Goal: Information Seeking & Learning: Check status

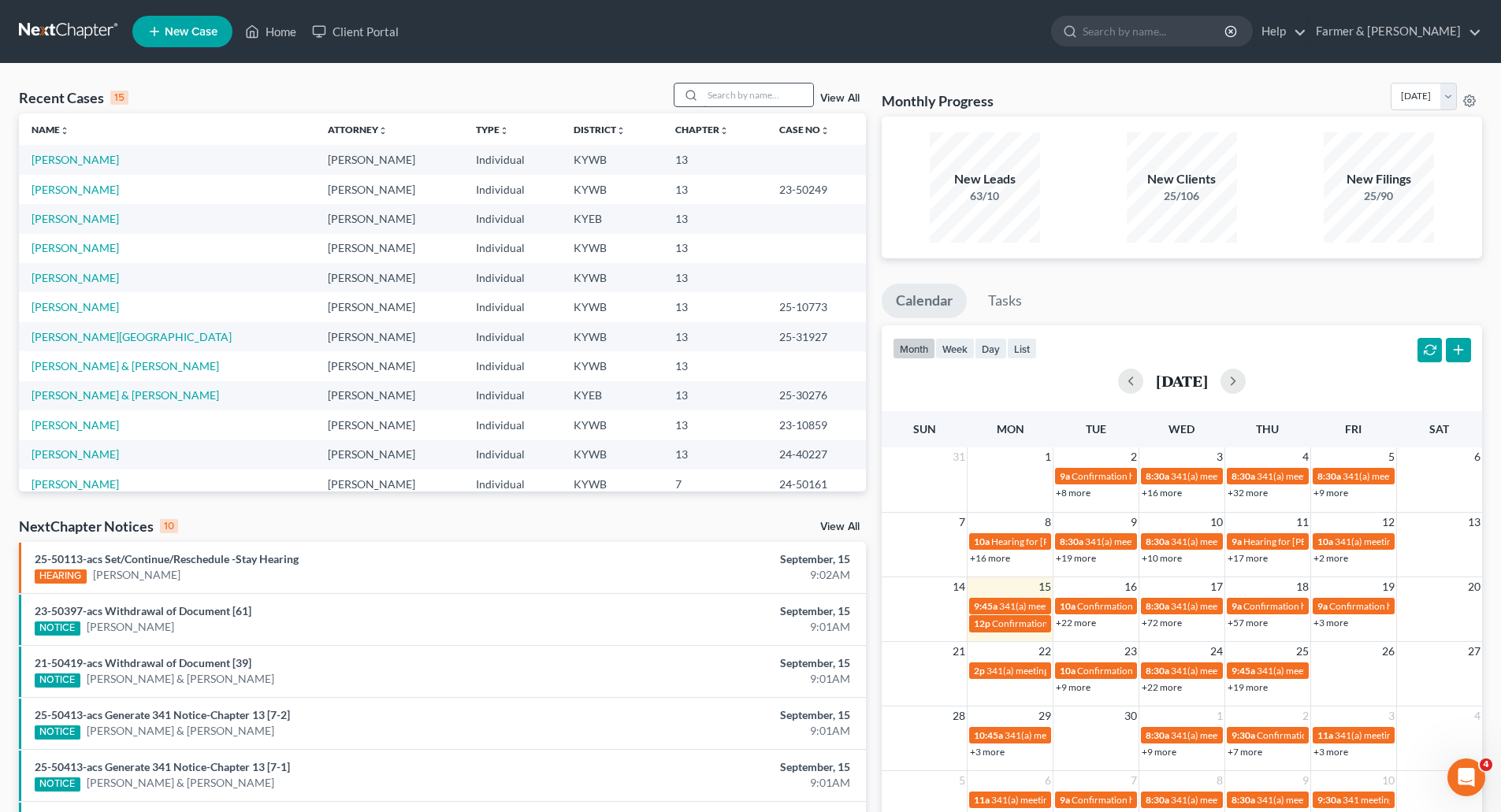
click at [751, 95] on input "search" at bounding box center [758, 95] width 111 height 23
paste input "25-31451"
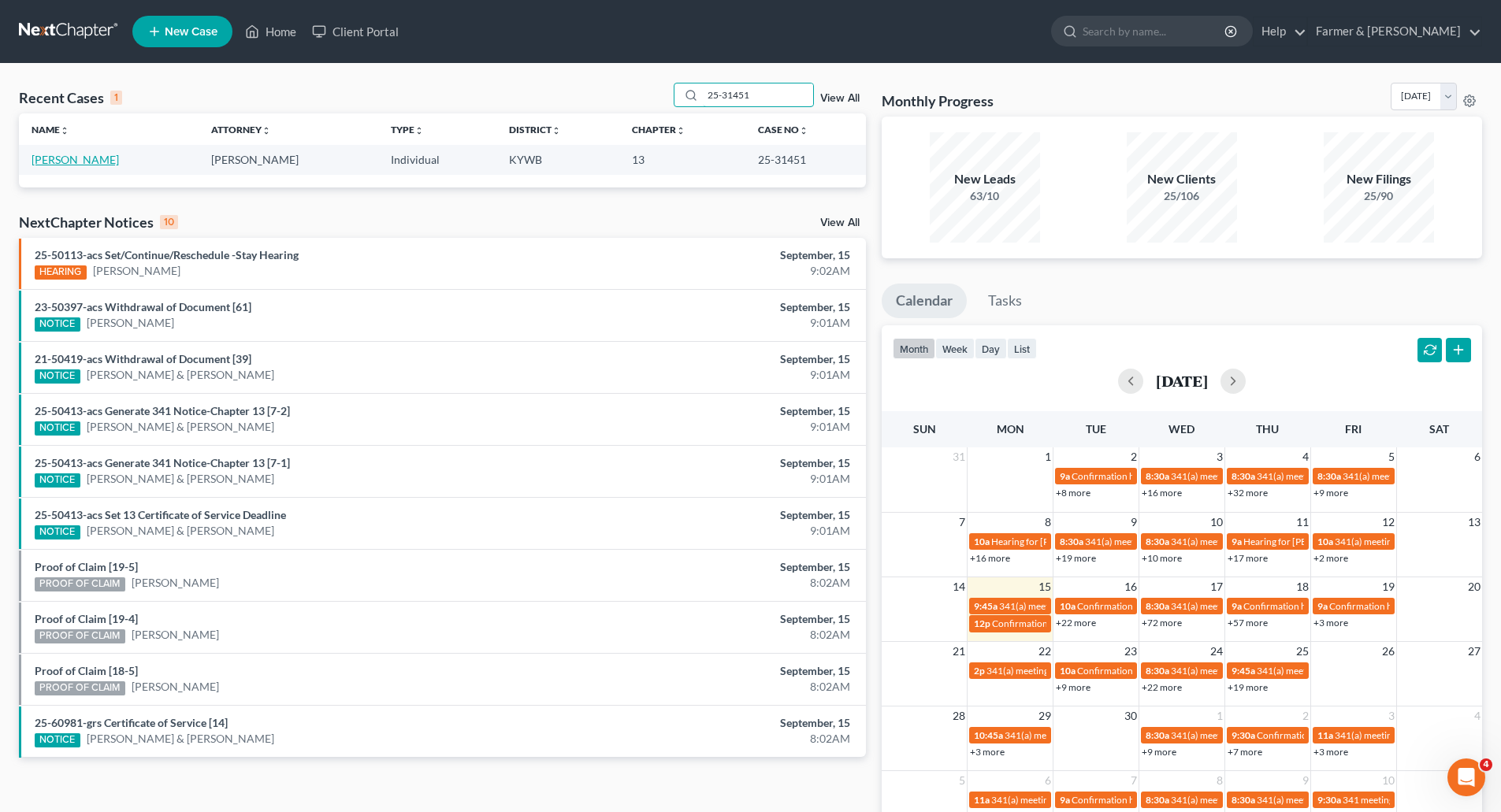
type input "25-31451"
click at [70, 161] on link "Bloomer, David" at bounding box center [75, 160] width 87 height 14
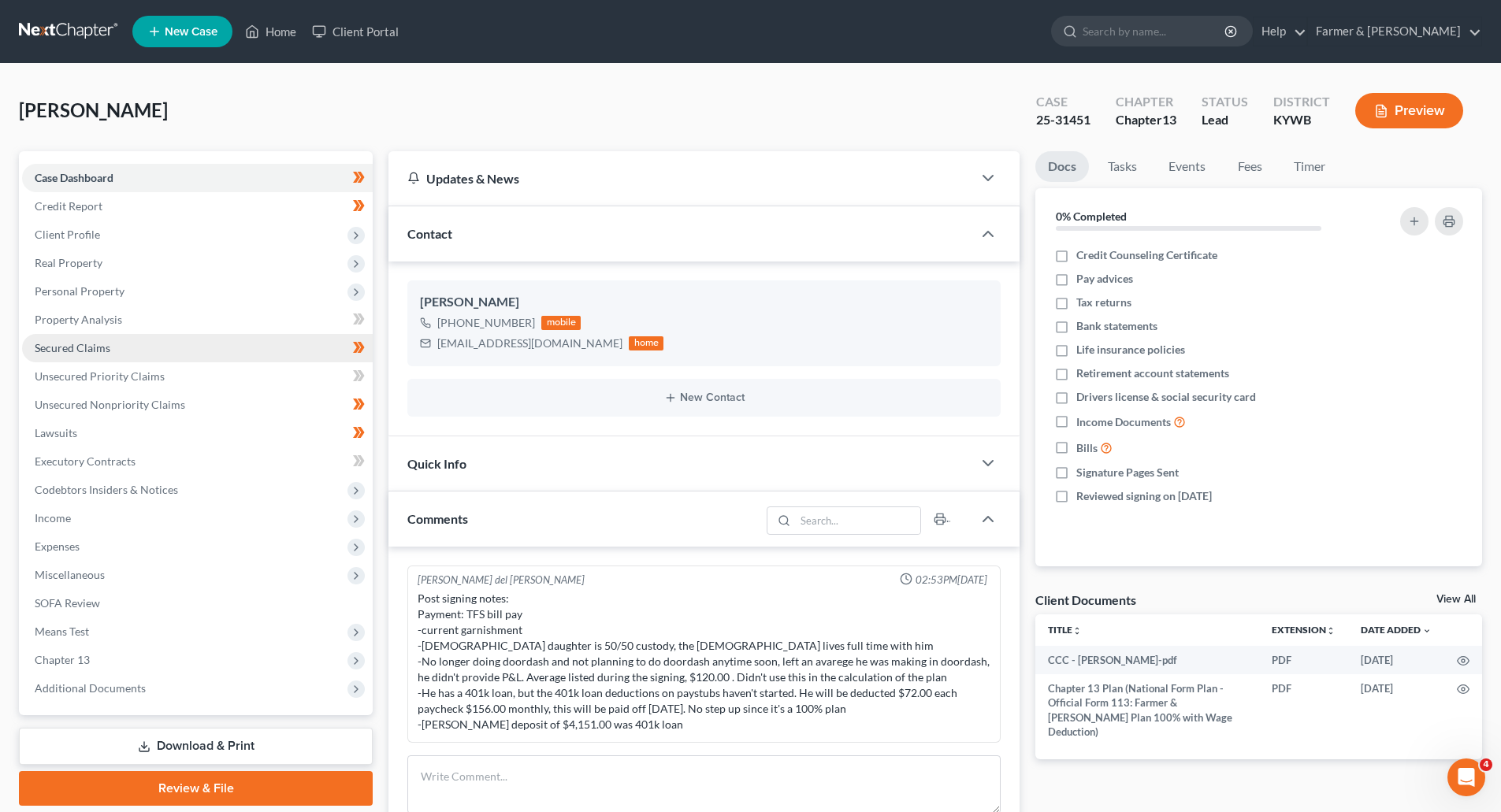
click at [76, 344] on span "Secured Claims" at bounding box center [73, 348] width 76 height 14
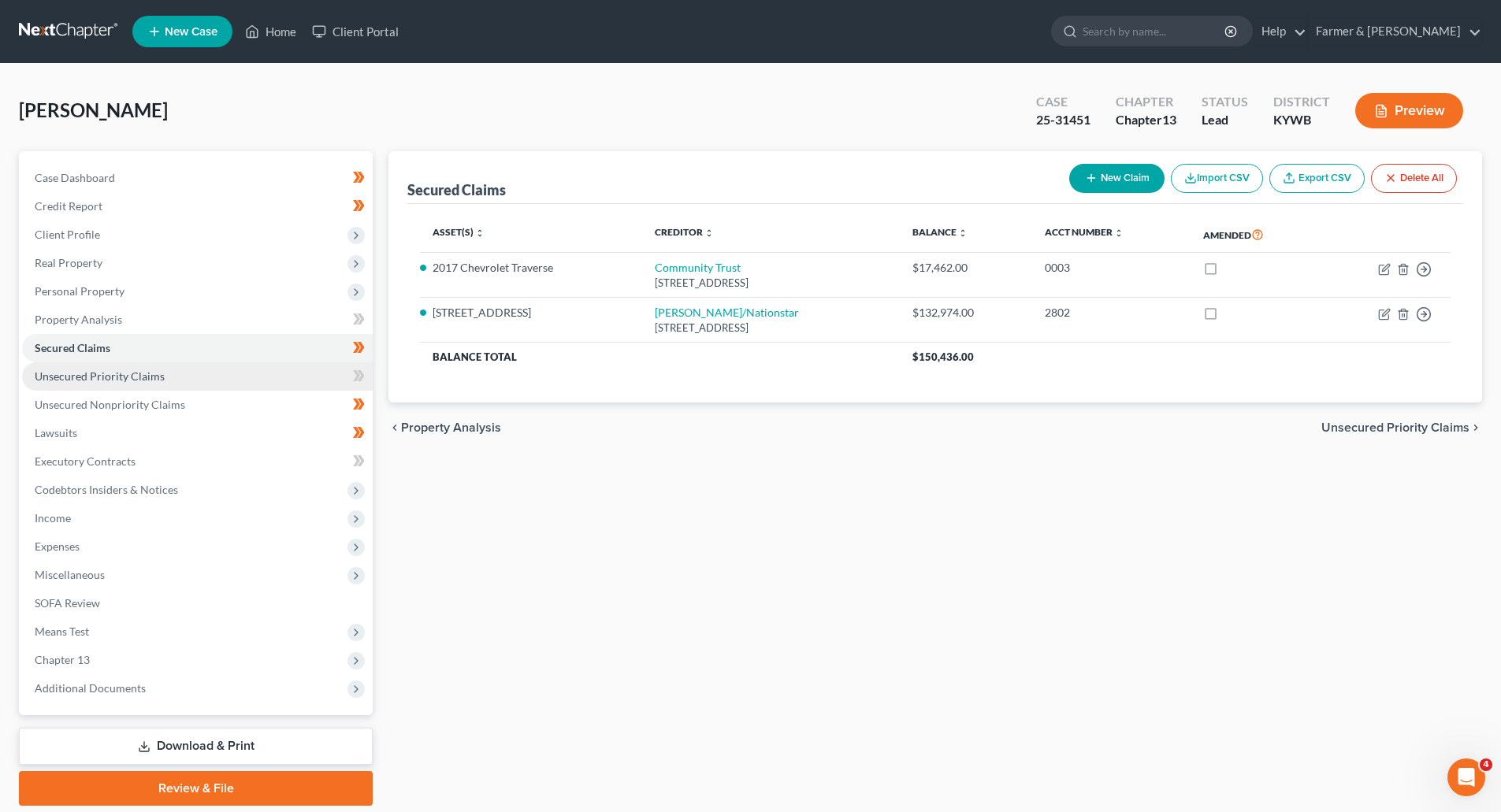
click at [172, 379] on link "Unsecured Priority Claims" at bounding box center [197, 376] width 350 height 28
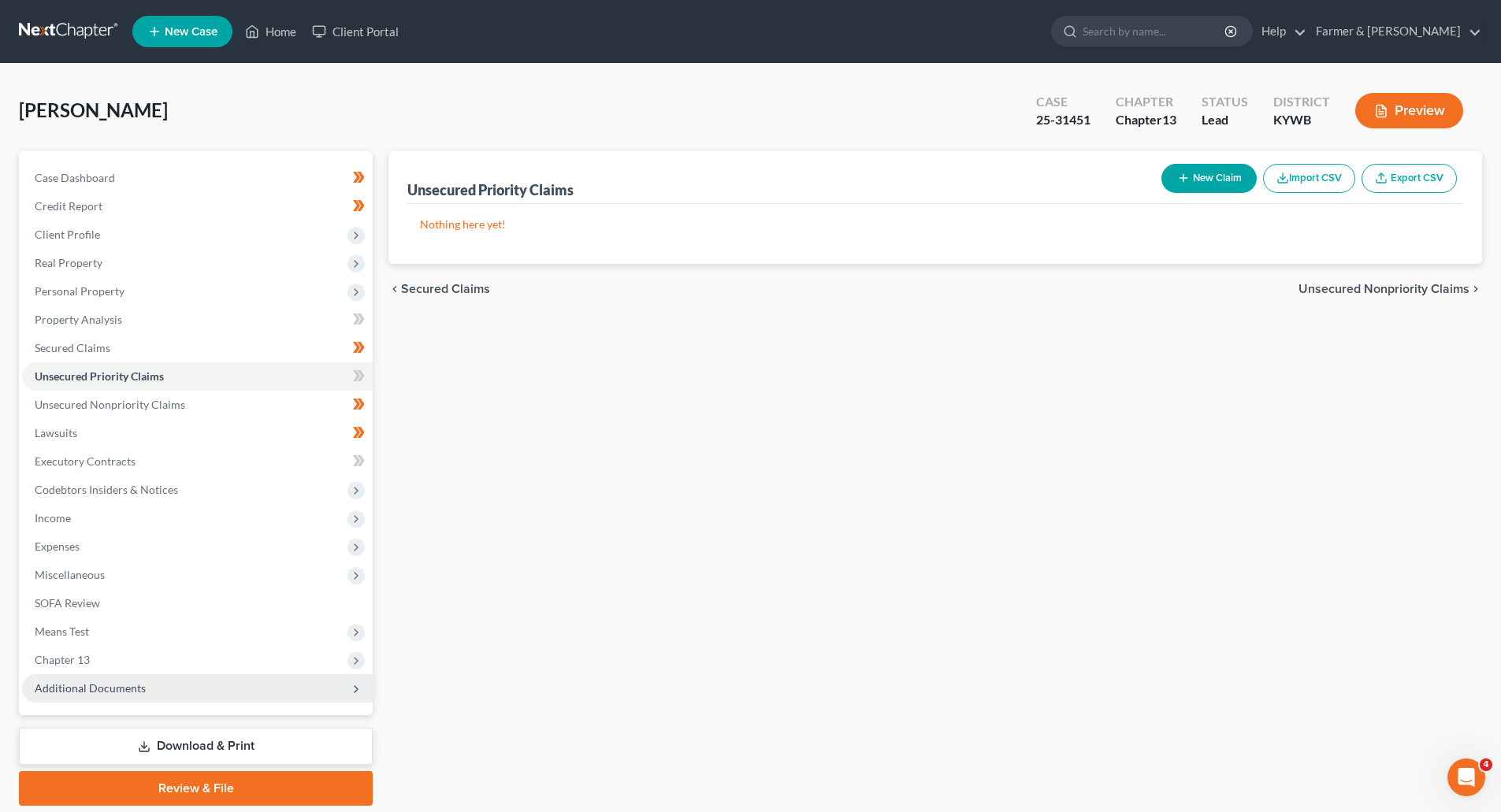
click at [59, 692] on span "Additional Documents" at bounding box center [90, 688] width 112 height 14
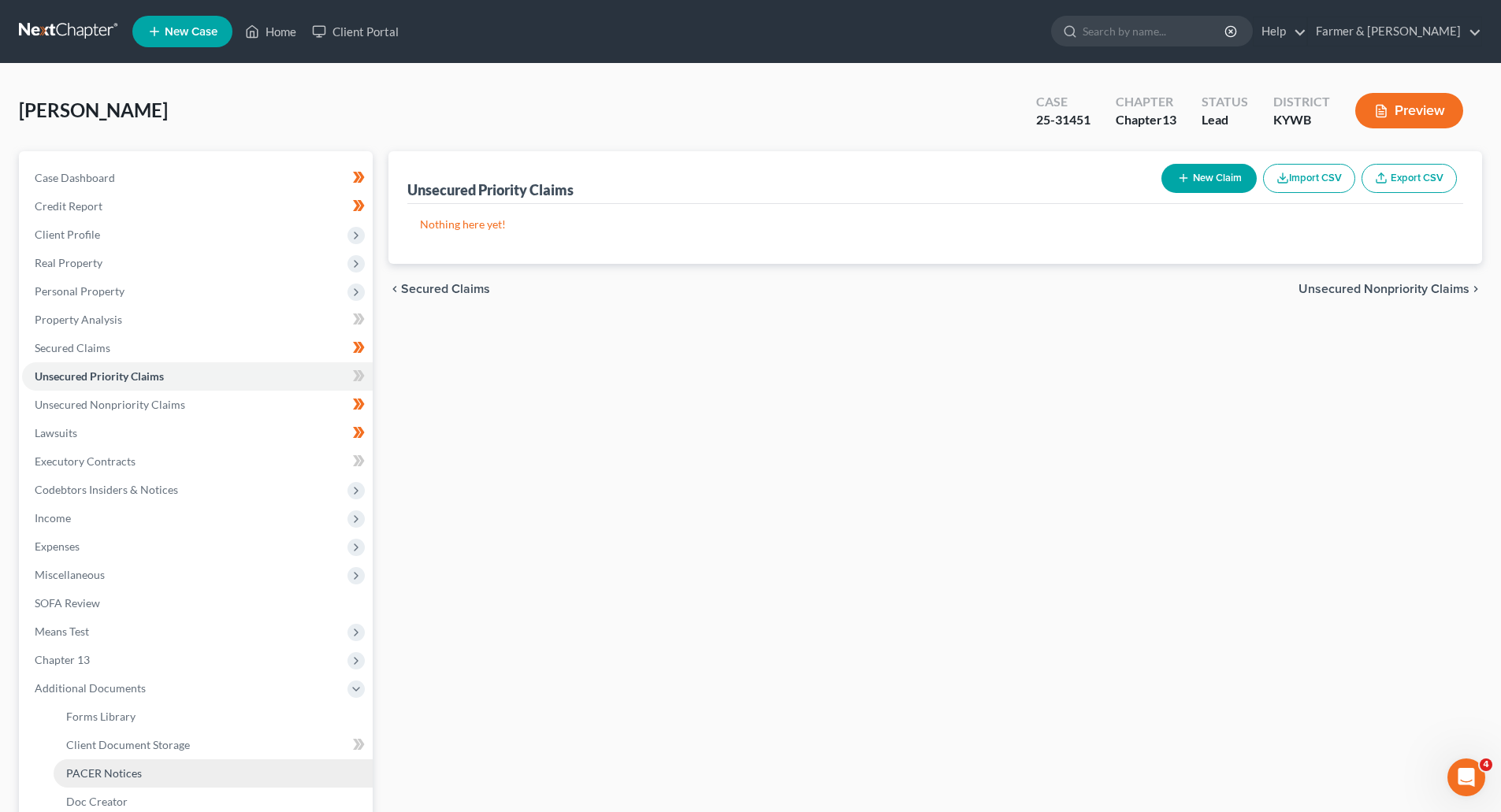
click at [78, 766] on span "PACER Notices" at bounding box center [104, 773] width 76 height 14
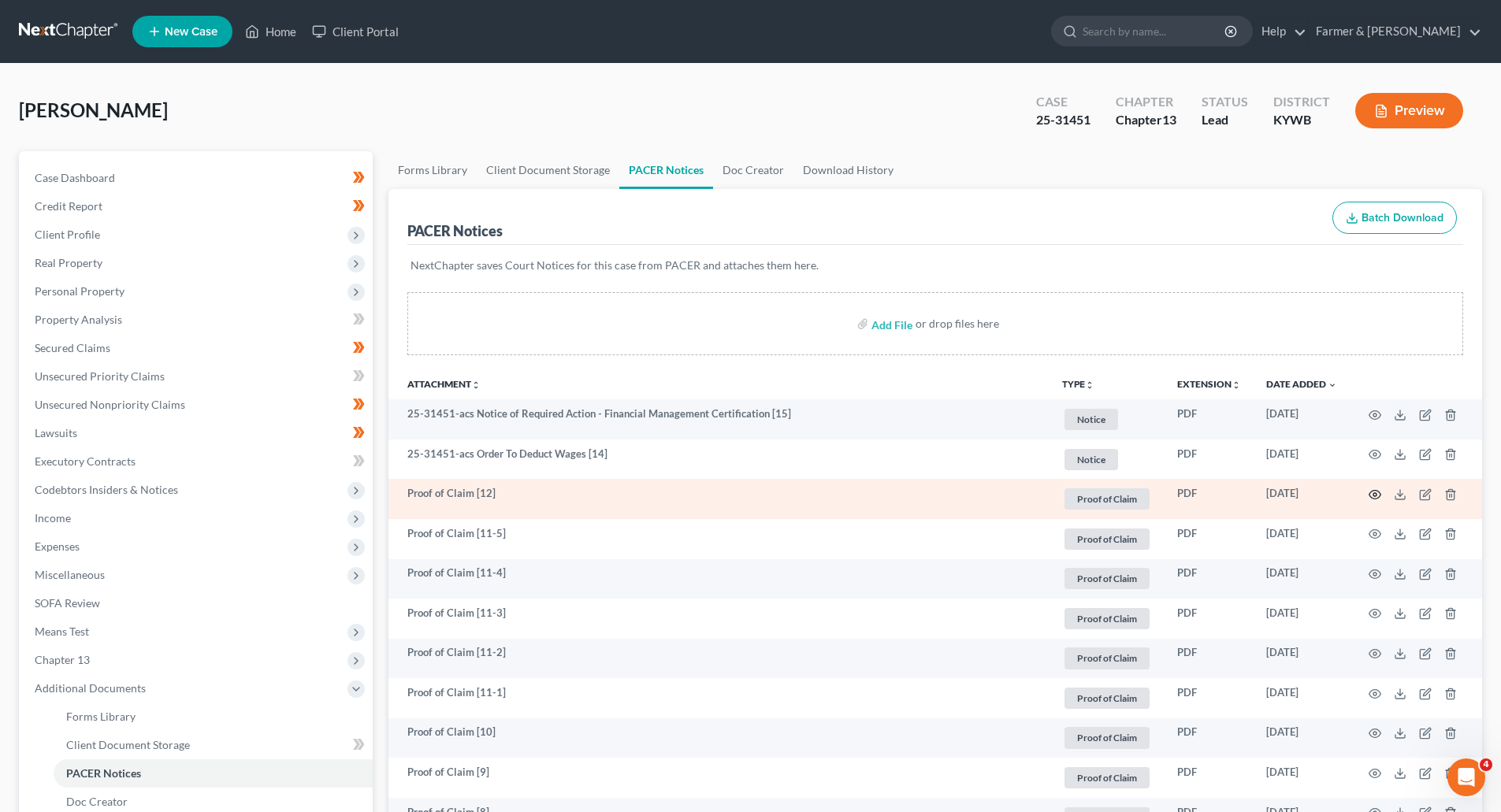
click at [1374, 496] on circle "button" at bounding box center [1375, 494] width 3 height 3
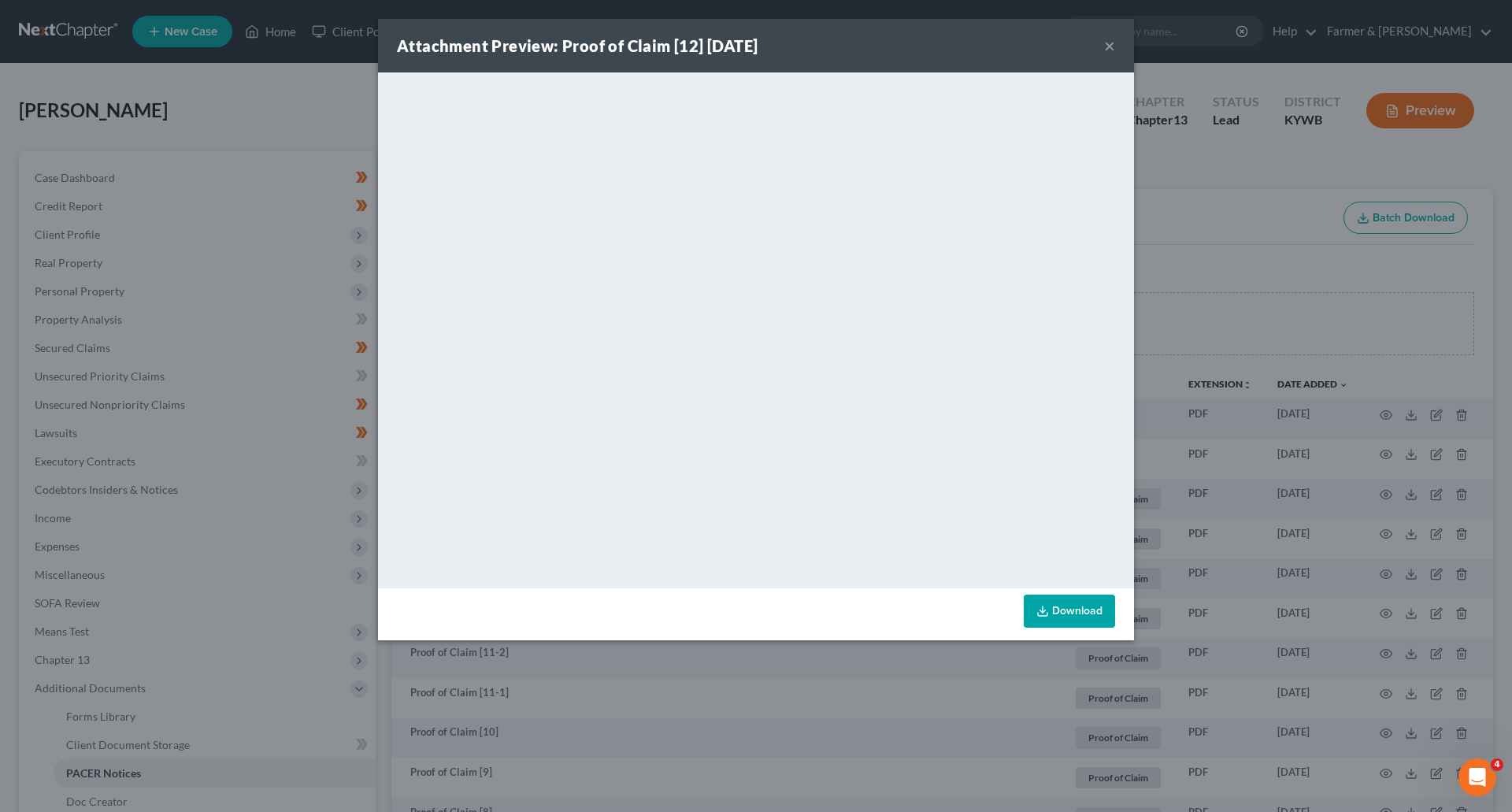
drag, startPoint x: 1113, startPoint y: 45, endPoint x: 1051, endPoint y: 56, distance: 63.0
click at [1113, 45] on button "×" at bounding box center [1110, 45] width 11 height 18
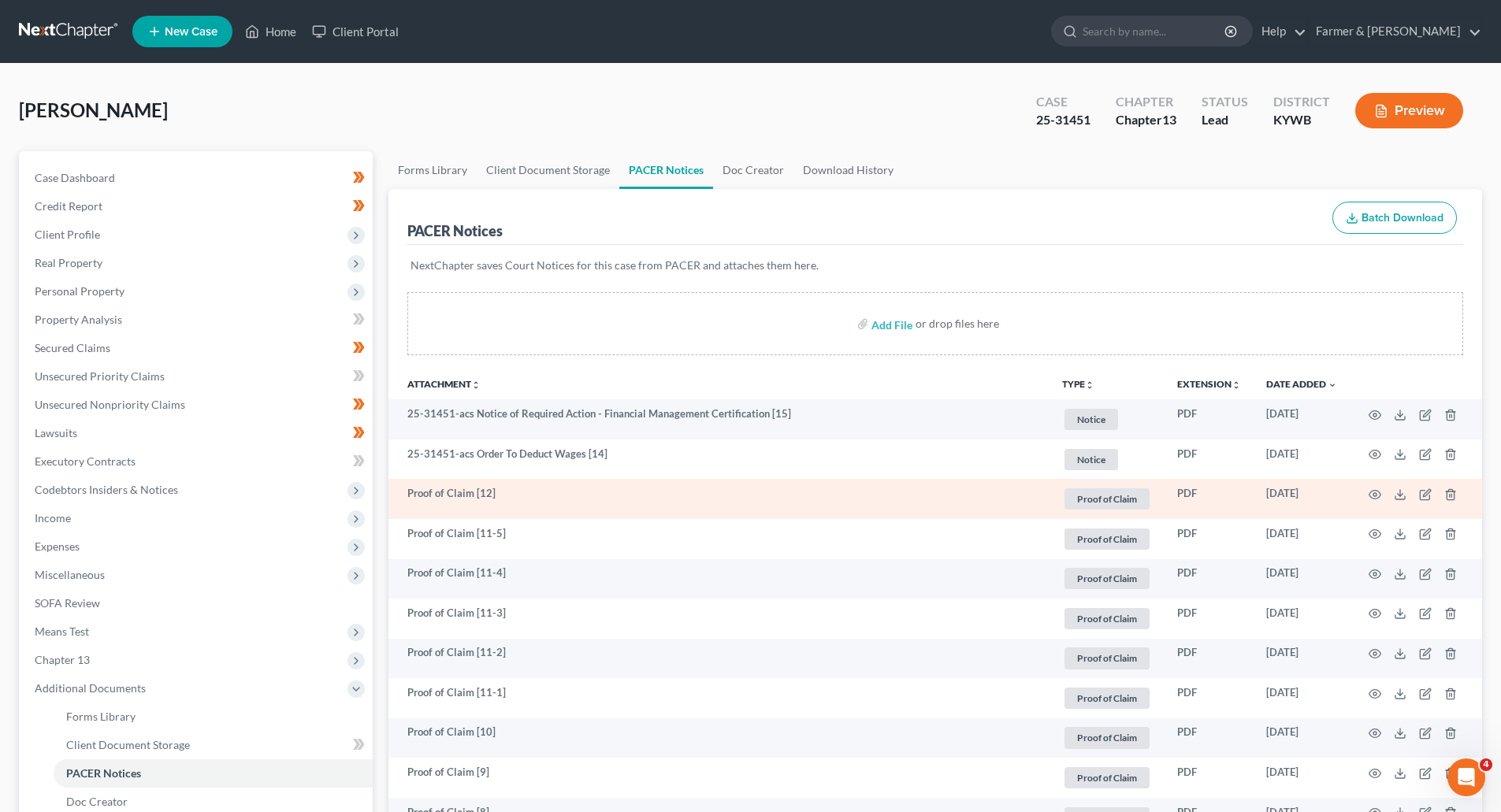
scroll to position [631, 0]
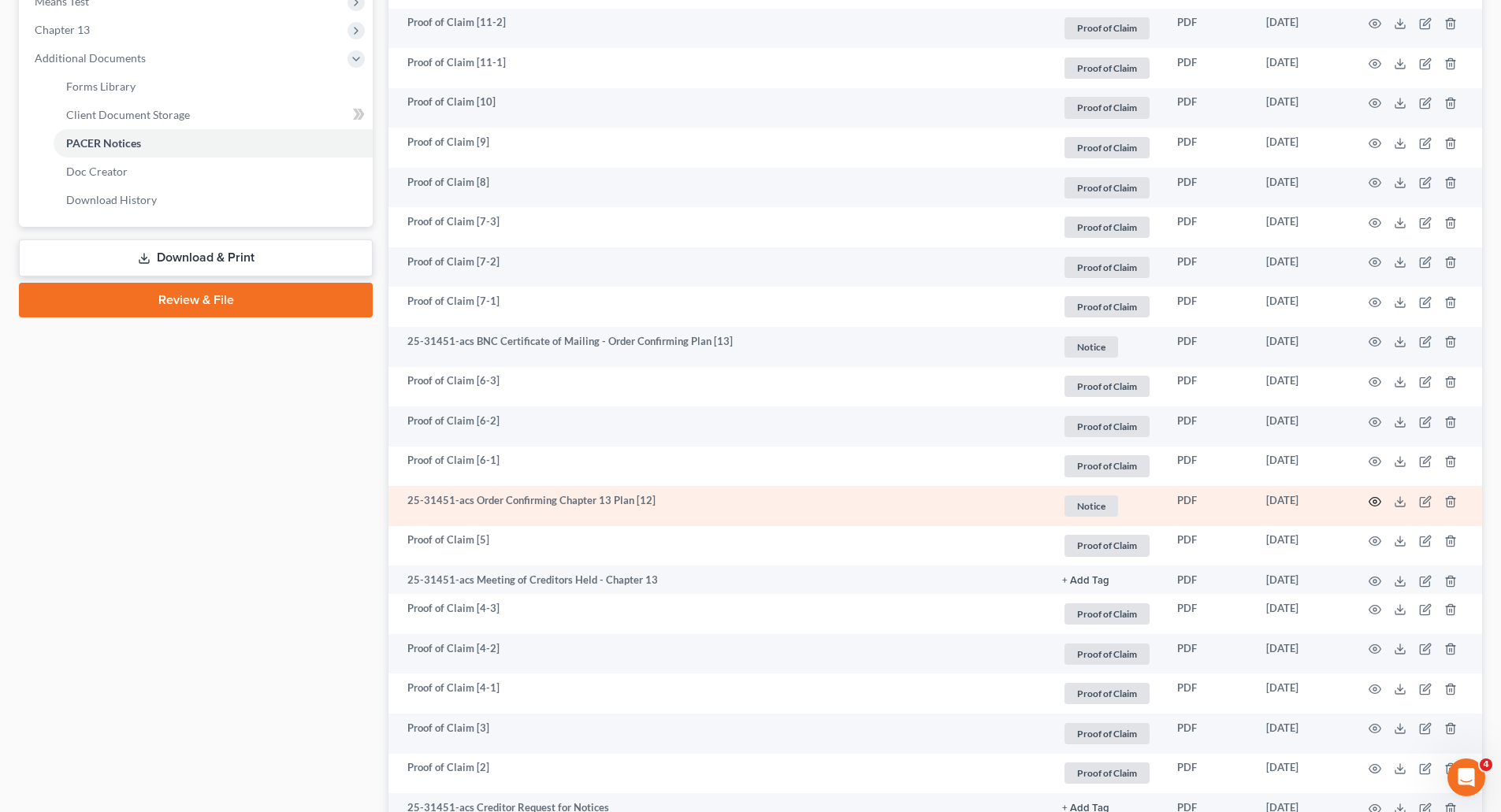
click at [1370, 502] on icon "button" at bounding box center [1375, 502] width 13 height 13
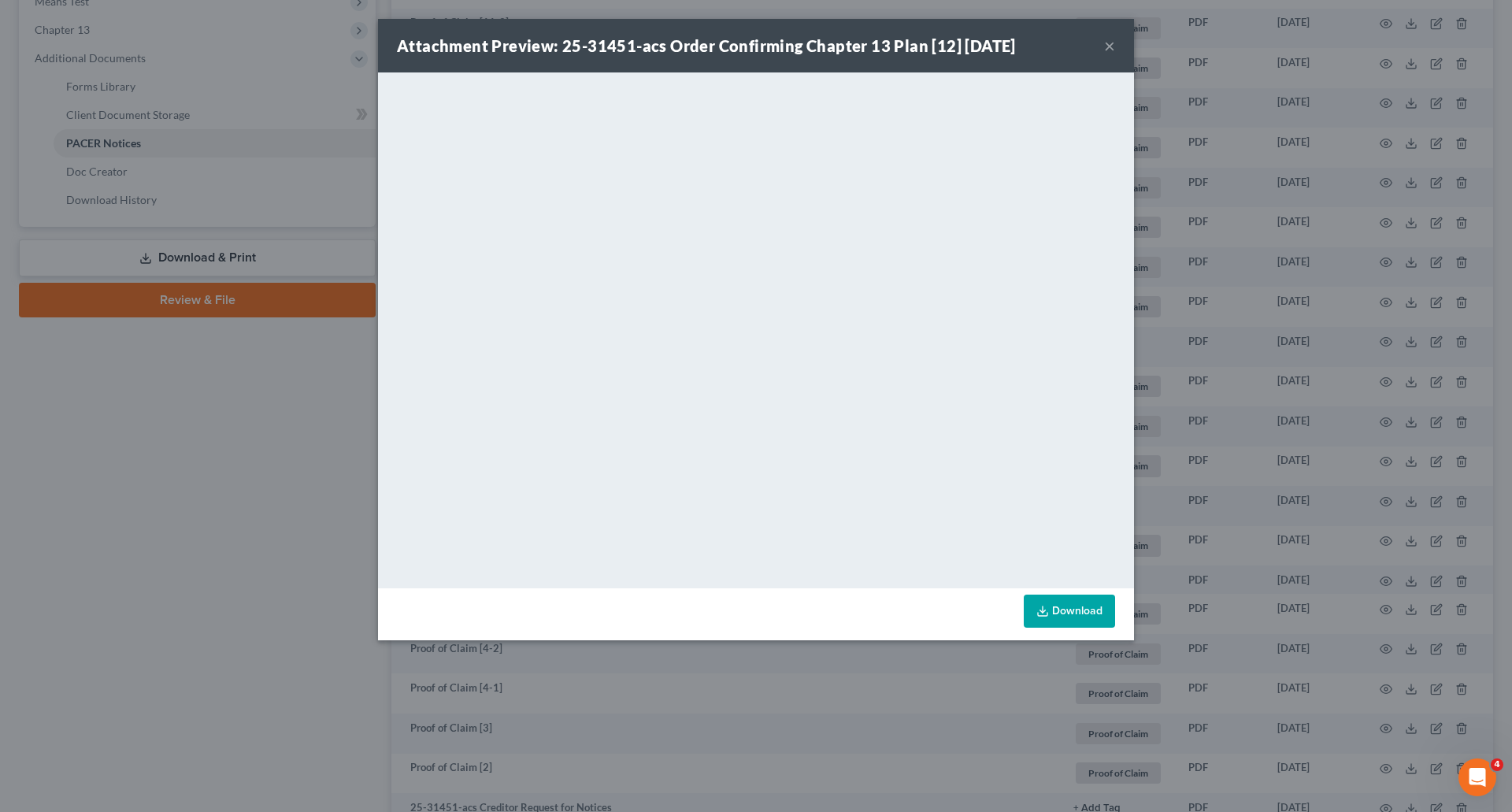
click at [1107, 49] on button "×" at bounding box center [1110, 45] width 11 height 18
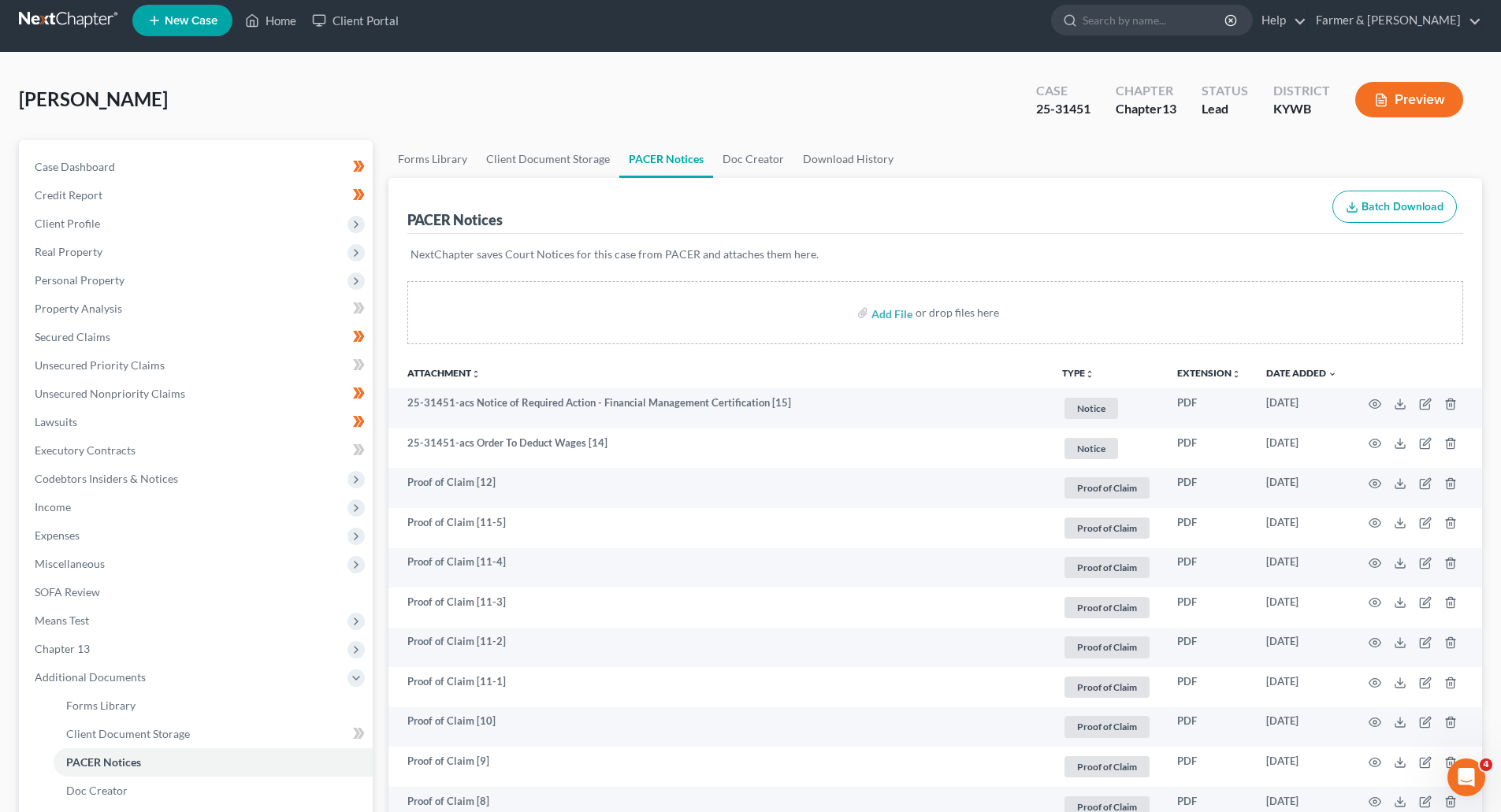
scroll to position [0, 0]
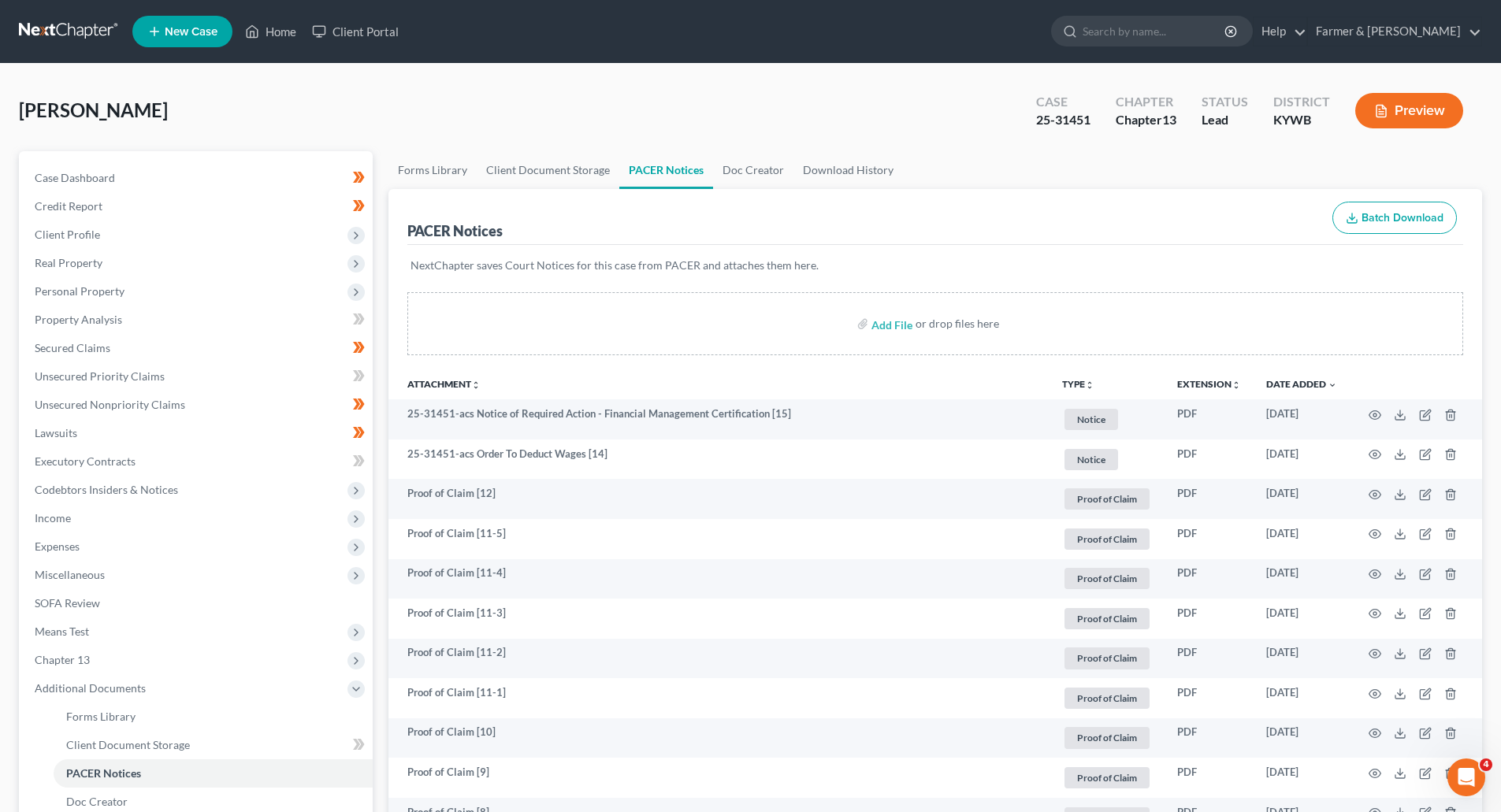
click at [66, 31] on link at bounding box center [69, 31] width 101 height 28
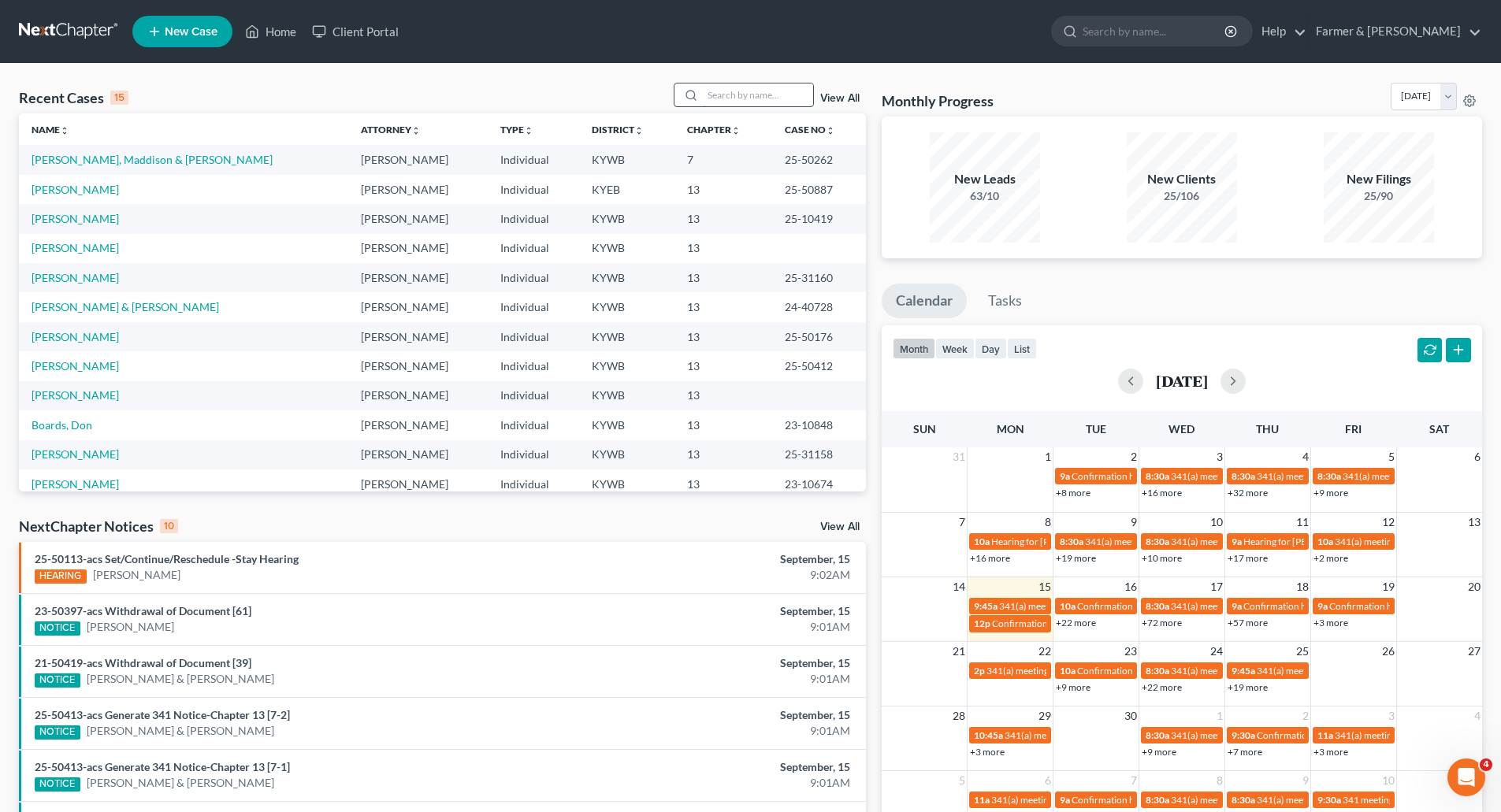
click at [762, 97] on input "search" at bounding box center [758, 95] width 111 height 23
paste input "25-50263"
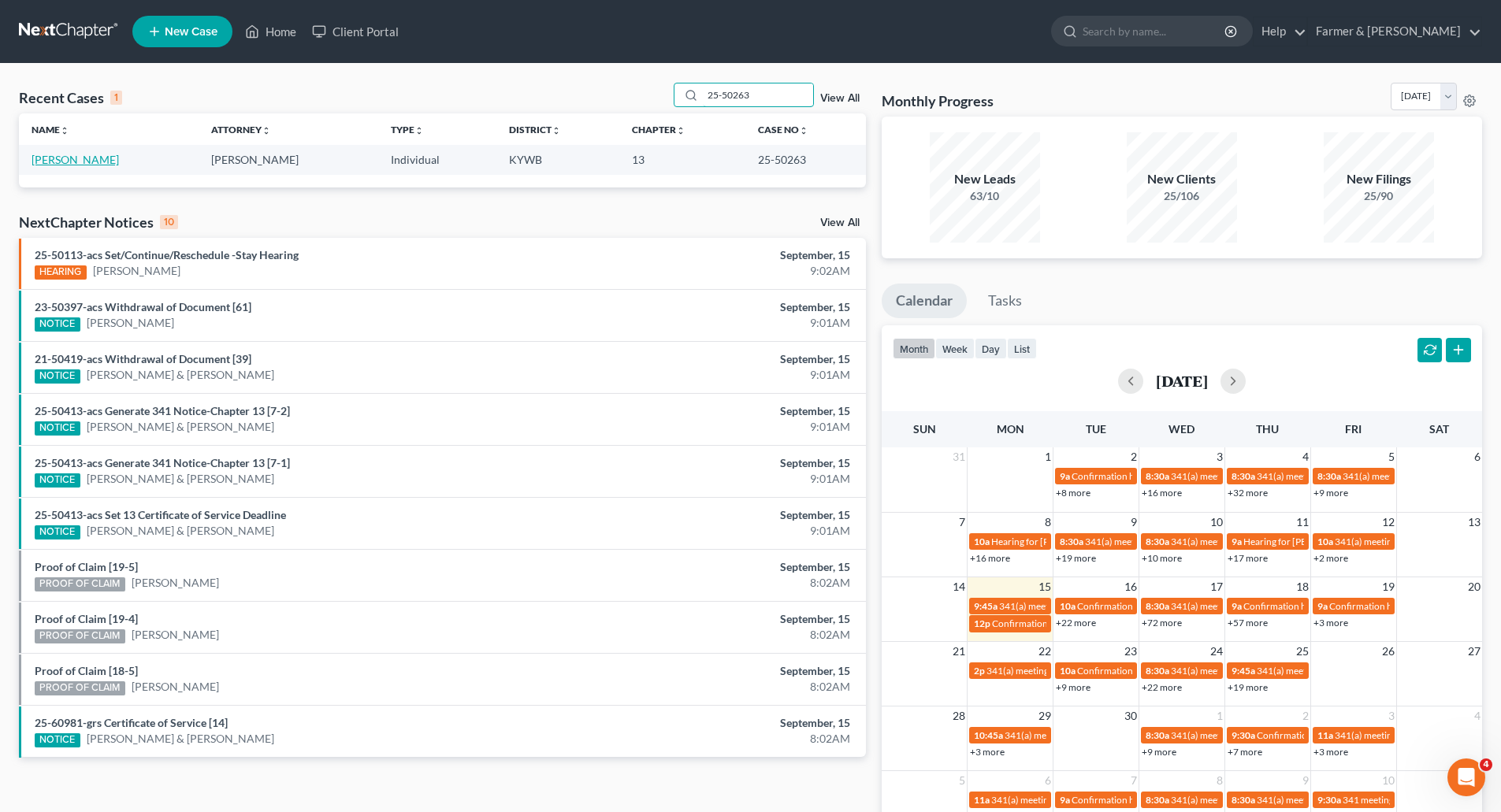
type input "25-50263"
click at [47, 162] on link "[PERSON_NAME]" at bounding box center [75, 160] width 87 height 14
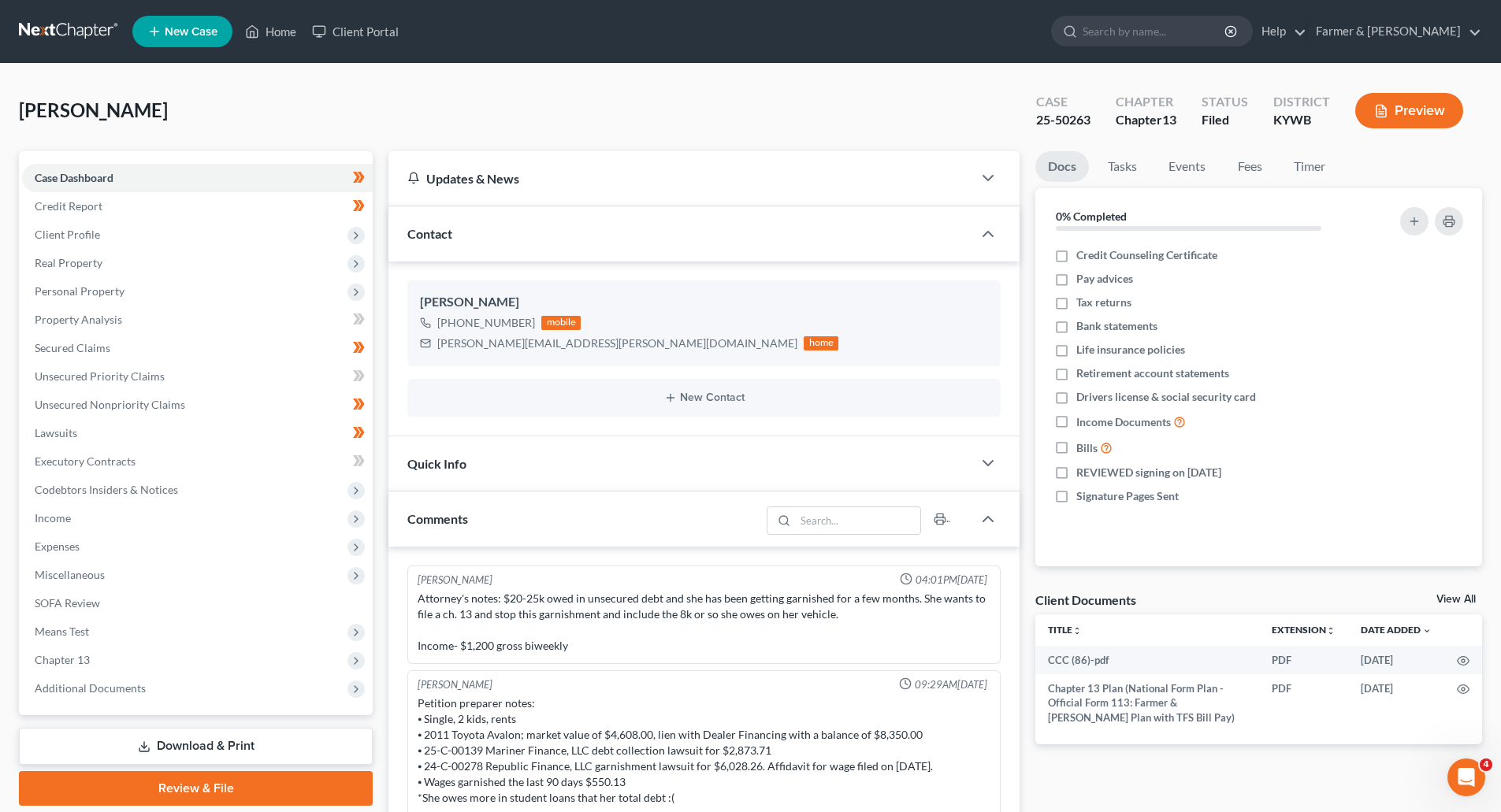
scroll to position [212, 0]
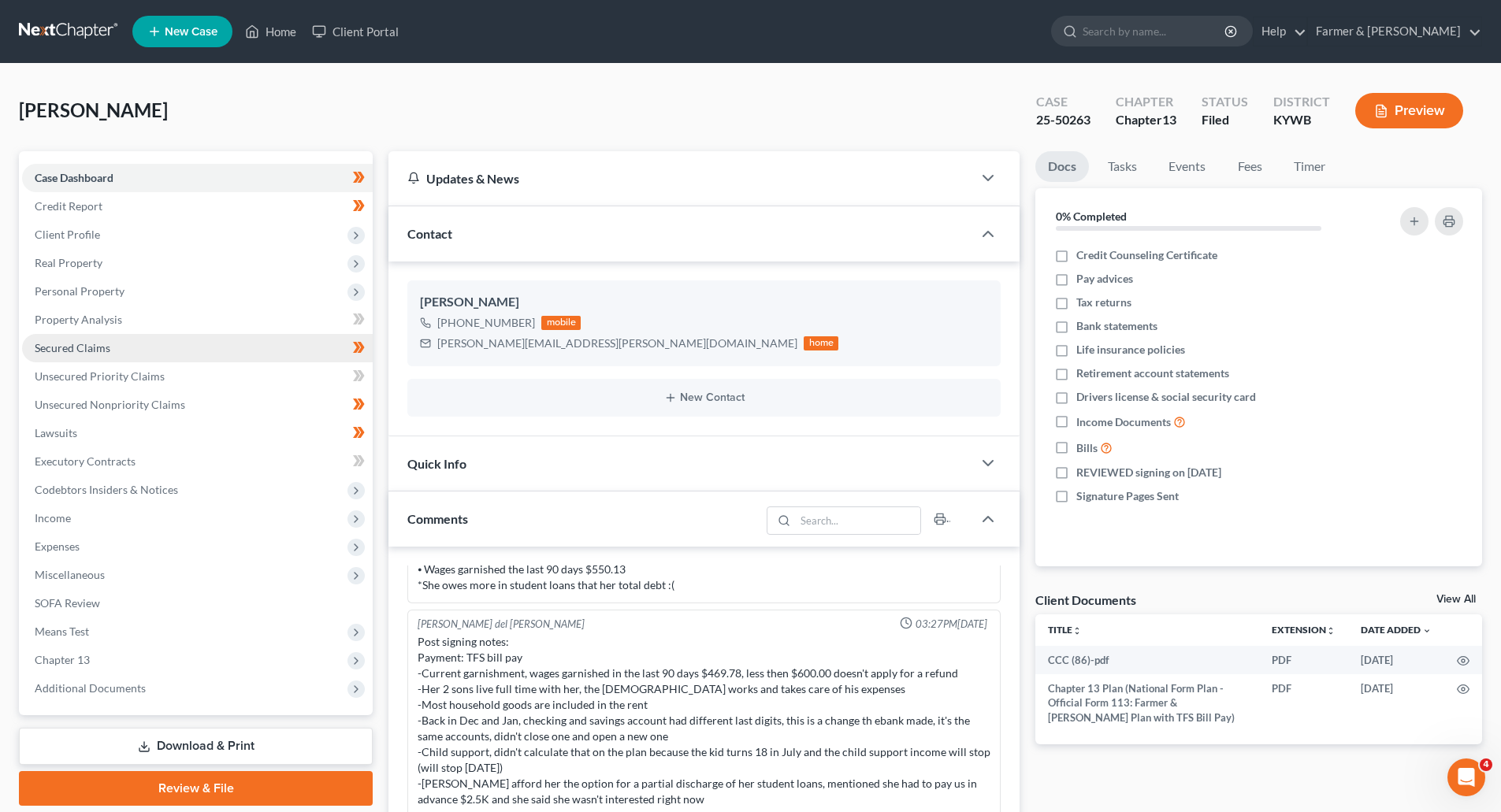
click at [70, 351] on span "Secured Claims" at bounding box center [73, 348] width 76 height 14
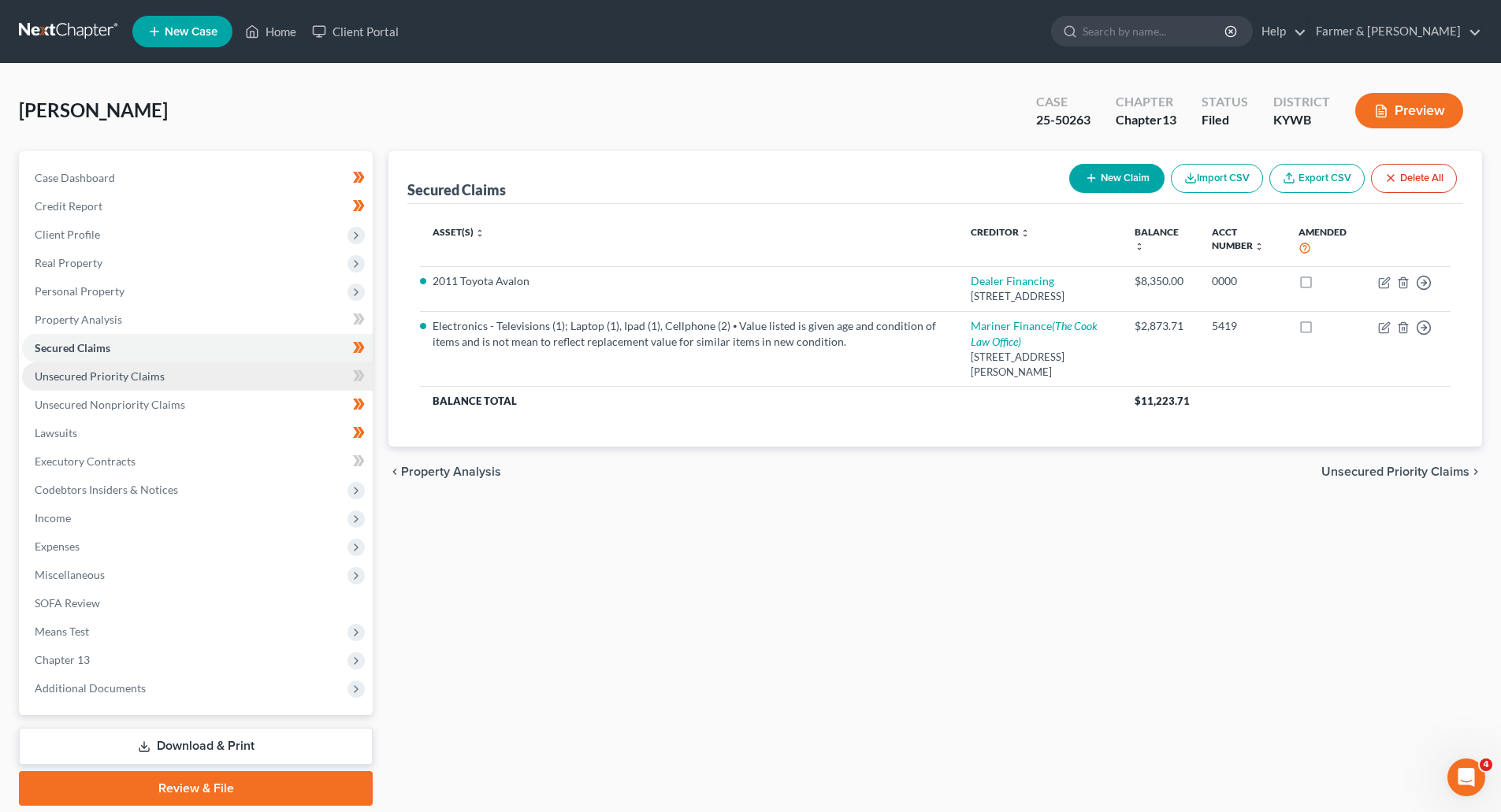
click at [69, 366] on link "Unsecured Priority Claims" at bounding box center [197, 376] width 350 height 28
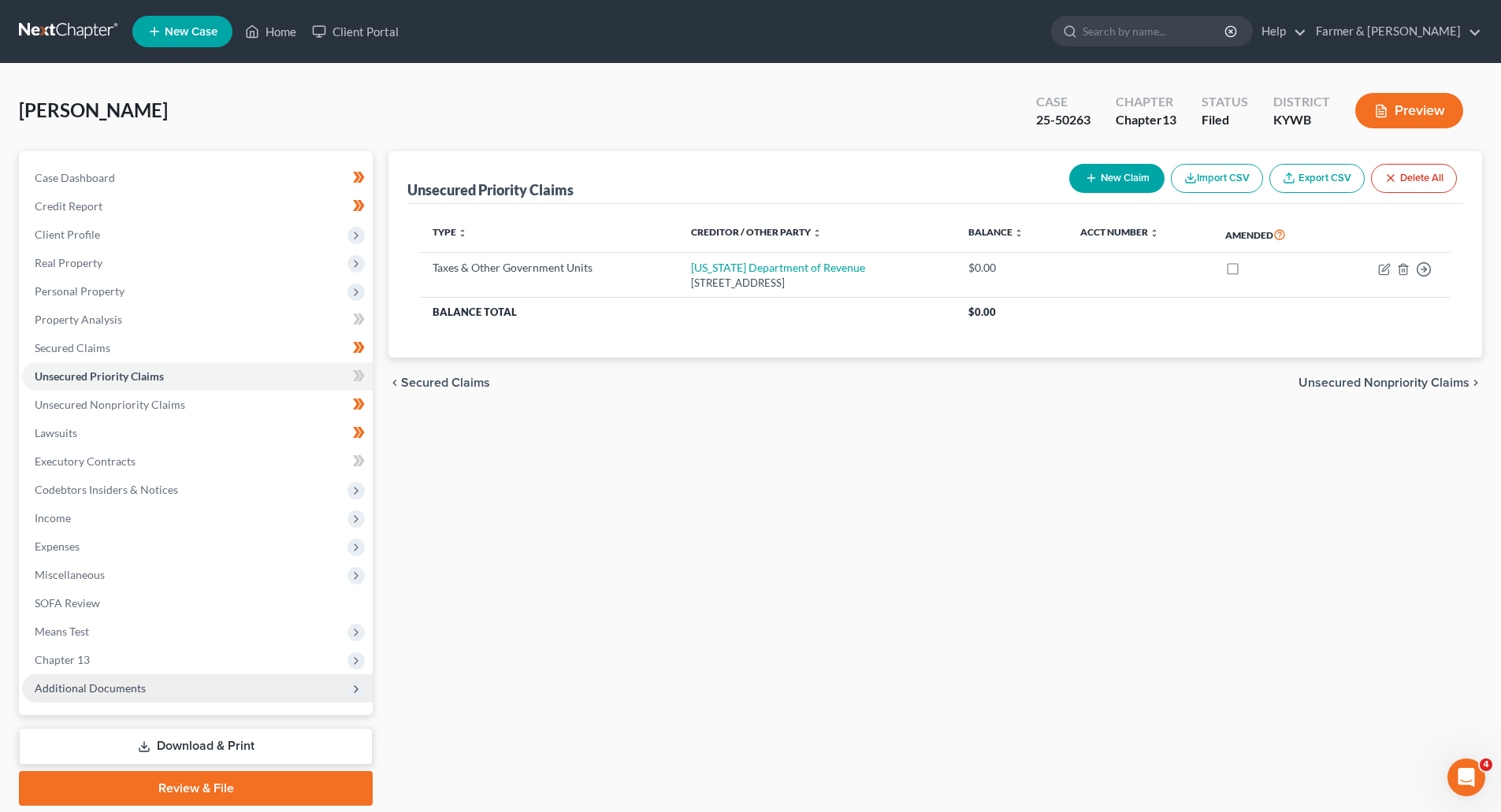
click at [107, 682] on span "Additional Documents" at bounding box center [90, 688] width 112 height 14
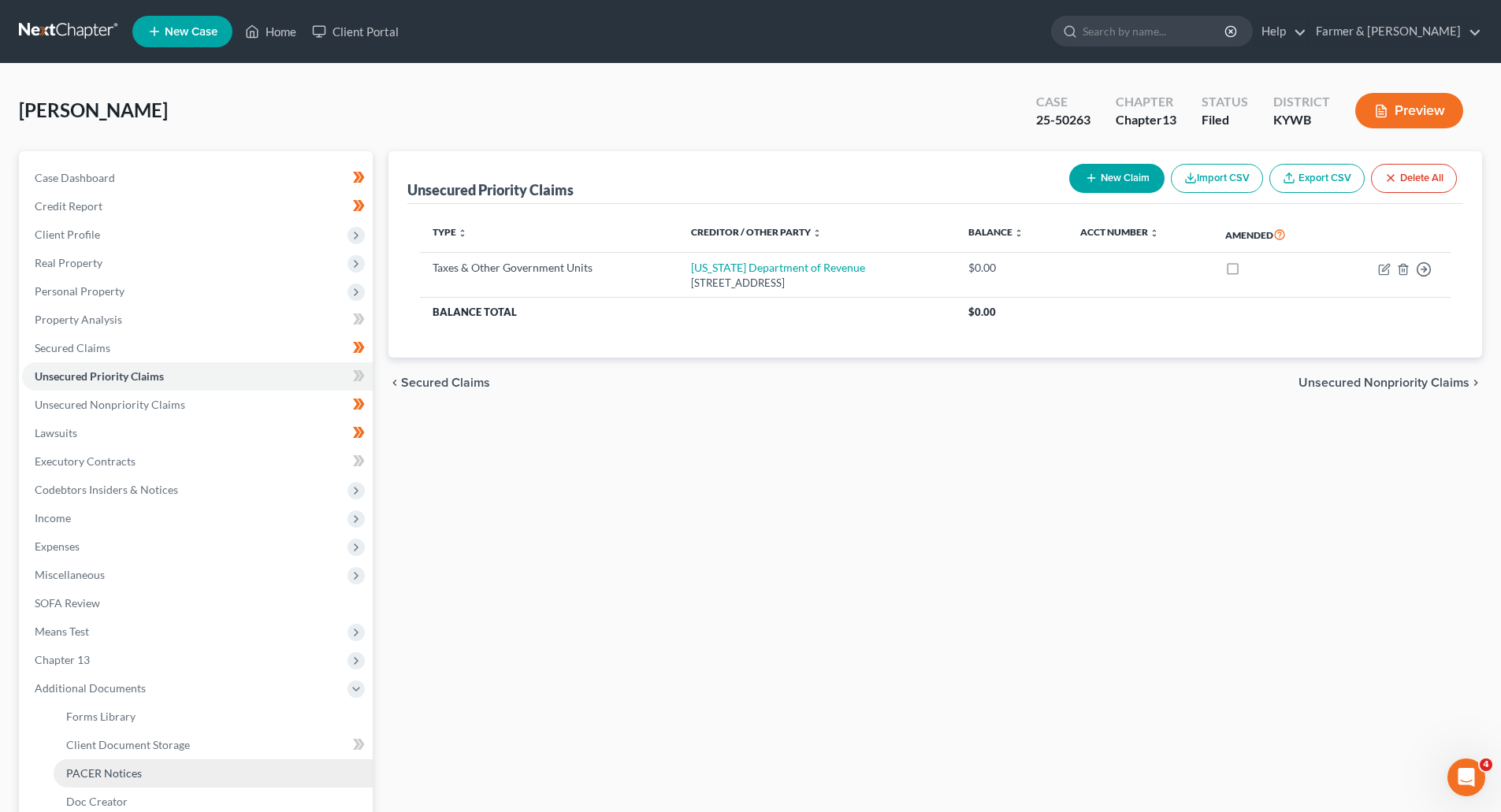
click at [100, 774] on span "PACER Notices" at bounding box center [104, 773] width 76 height 14
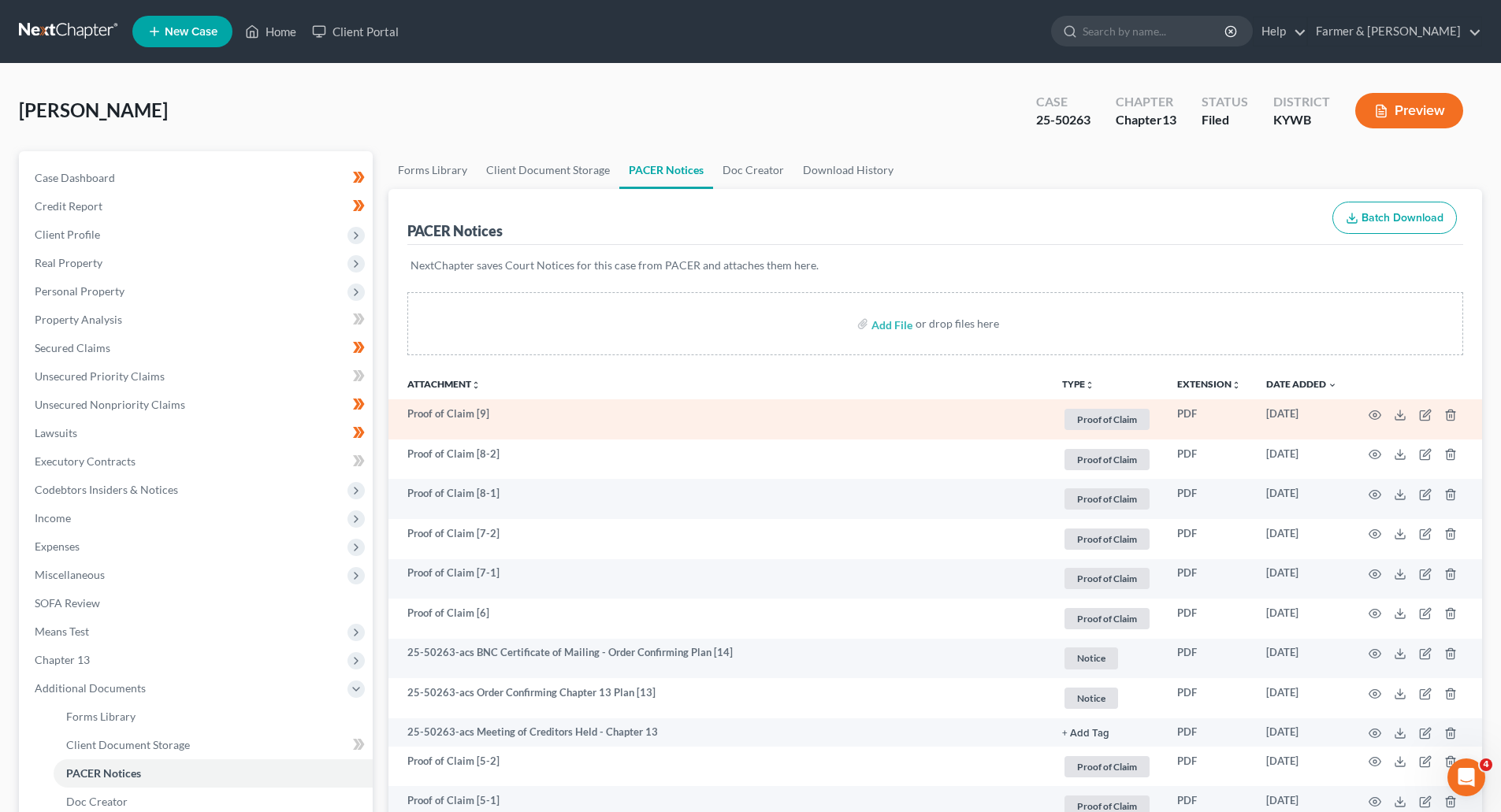
scroll to position [315, 0]
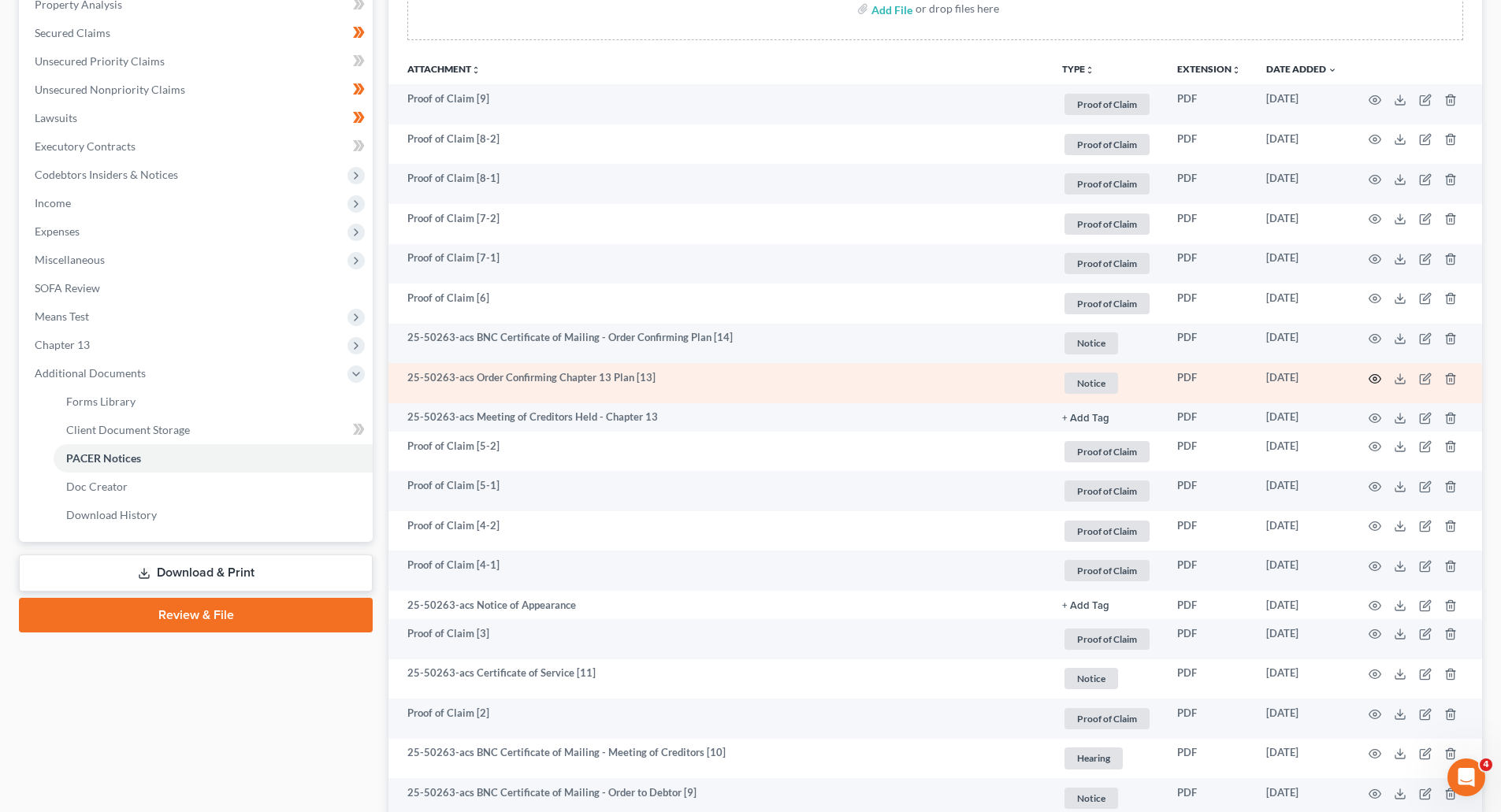
click at [1378, 378] on icon "button" at bounding box center [1375, 378] width 13 height 13
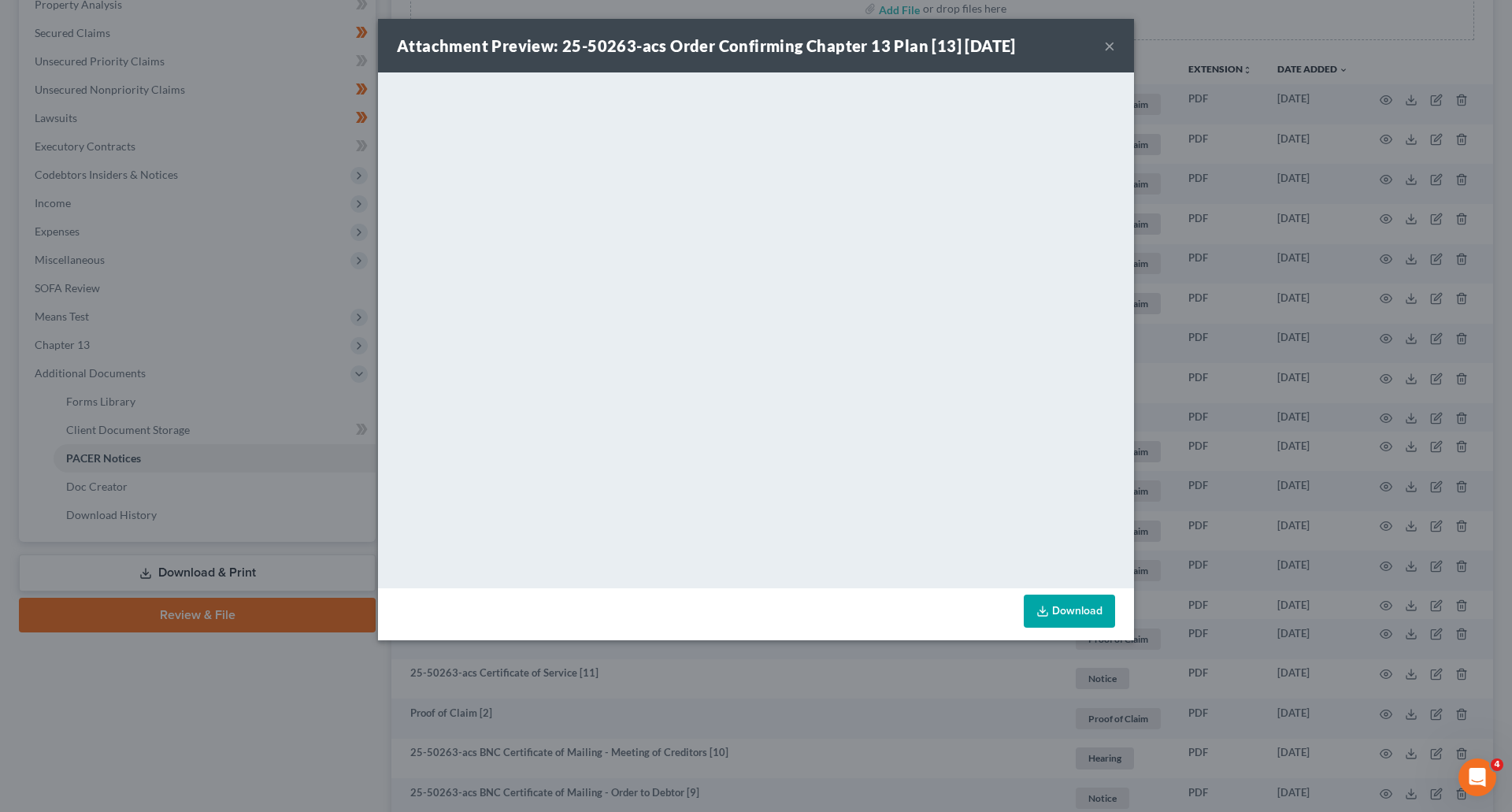
click at [1110, 47] on button "×" at bounding box center [1110, 45] width 11 height 18
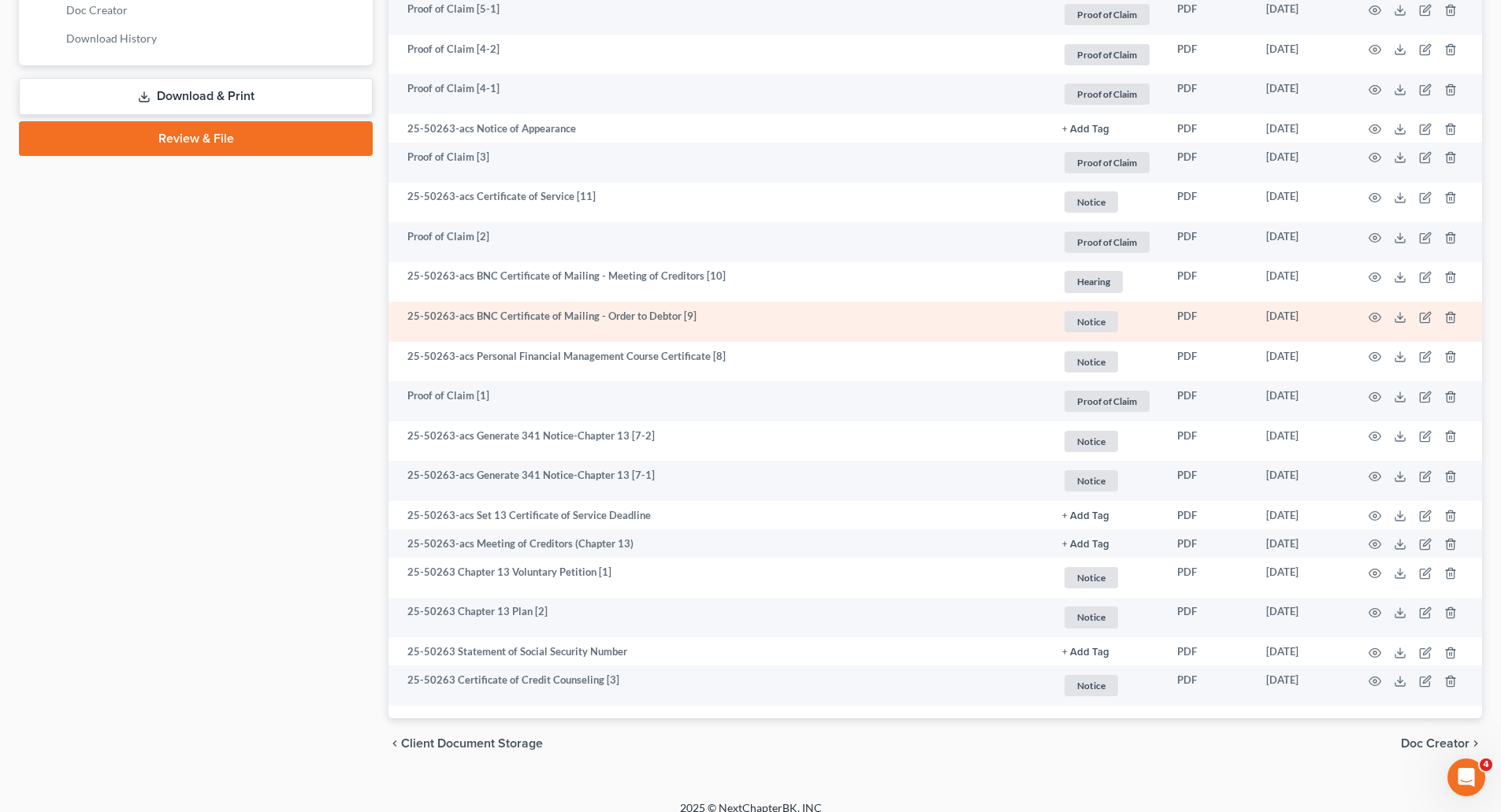
scroll to position [808, 0]
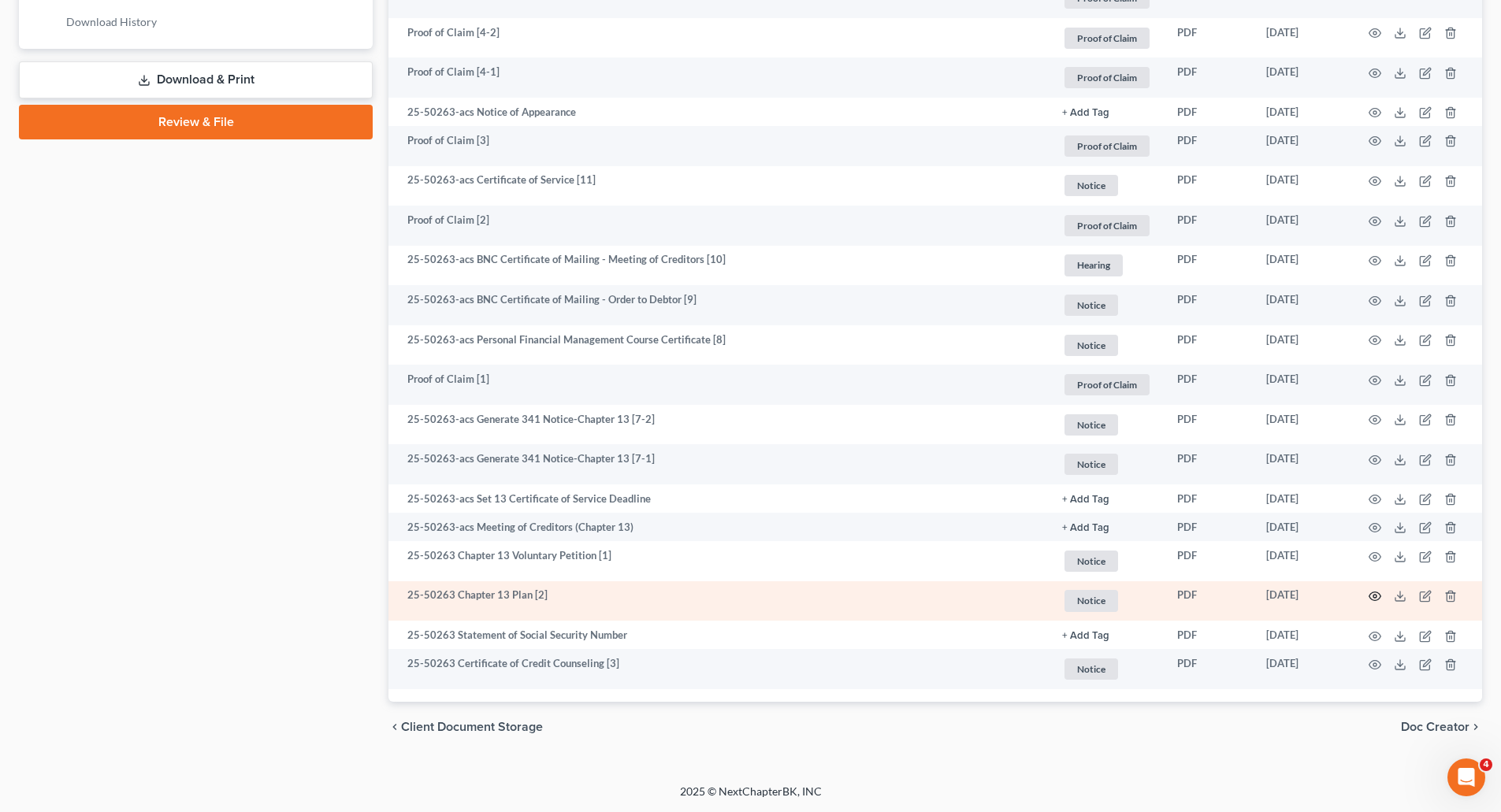
click at [1375, 598] on circle "button" at bounding box center [1375, 596] width 3 height 3
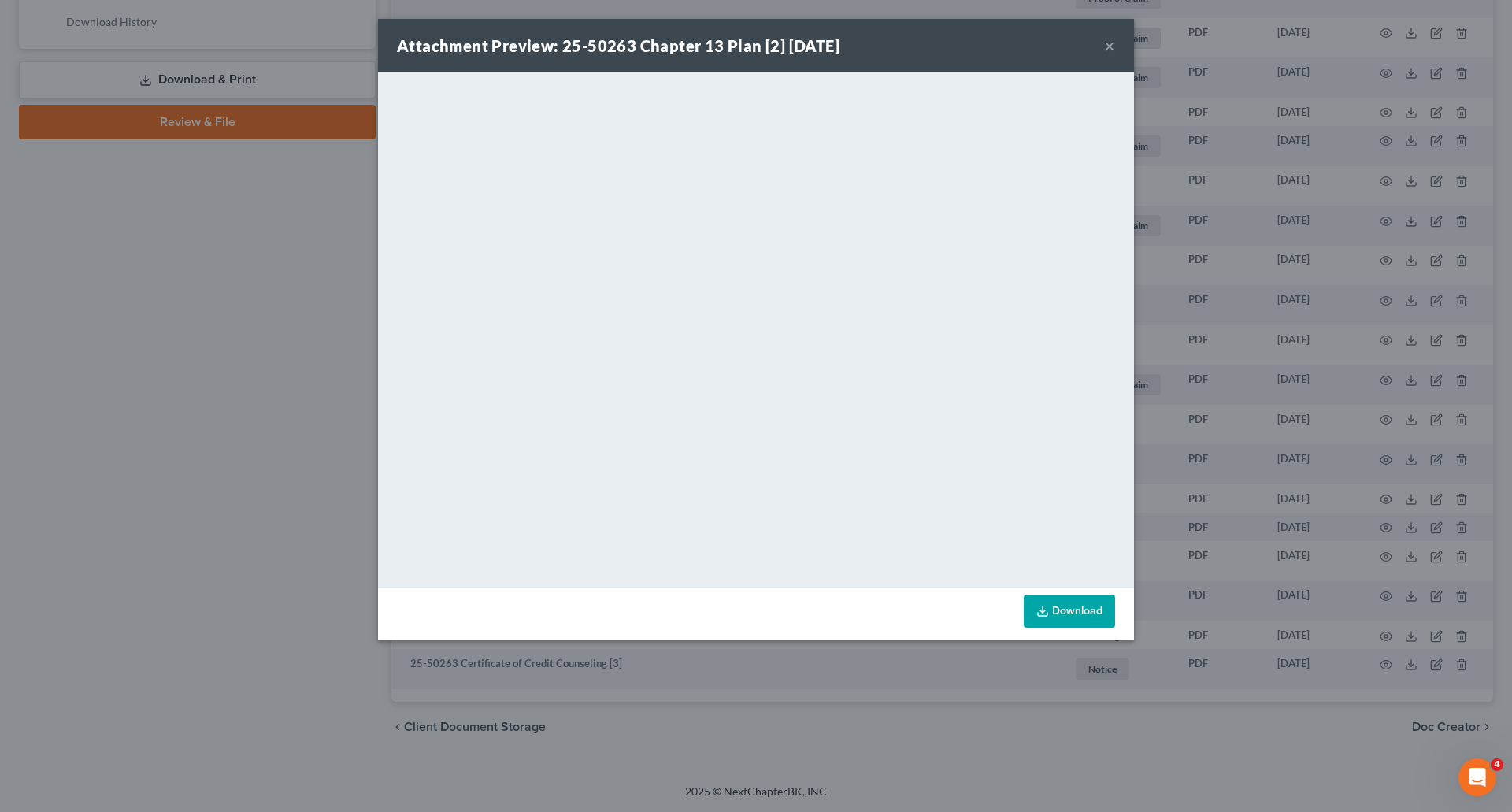
click at [1109, 45] on button "×" at bounding box center [1110, 45] width 11 height 18
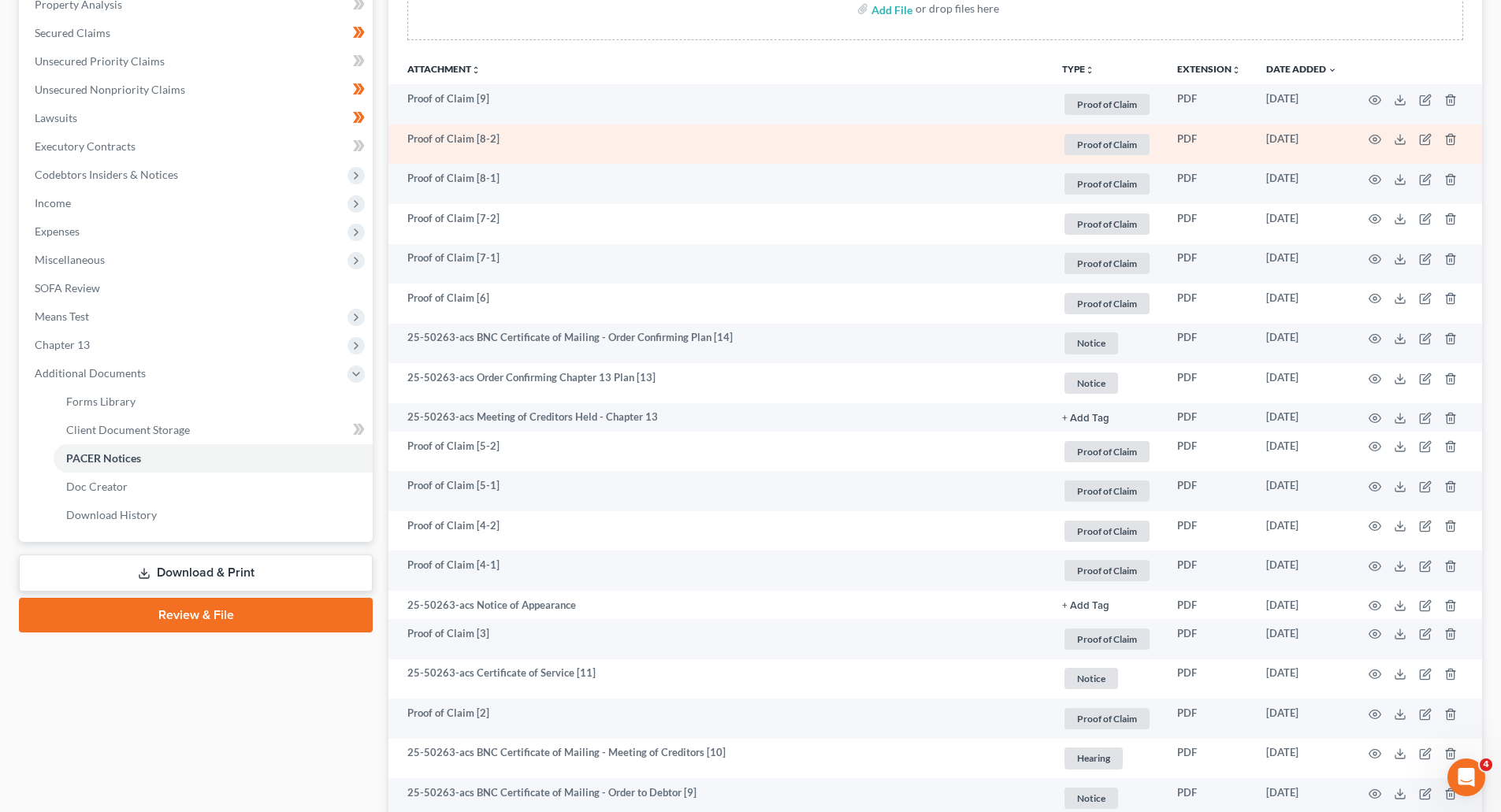
scroll to position [0, 0]
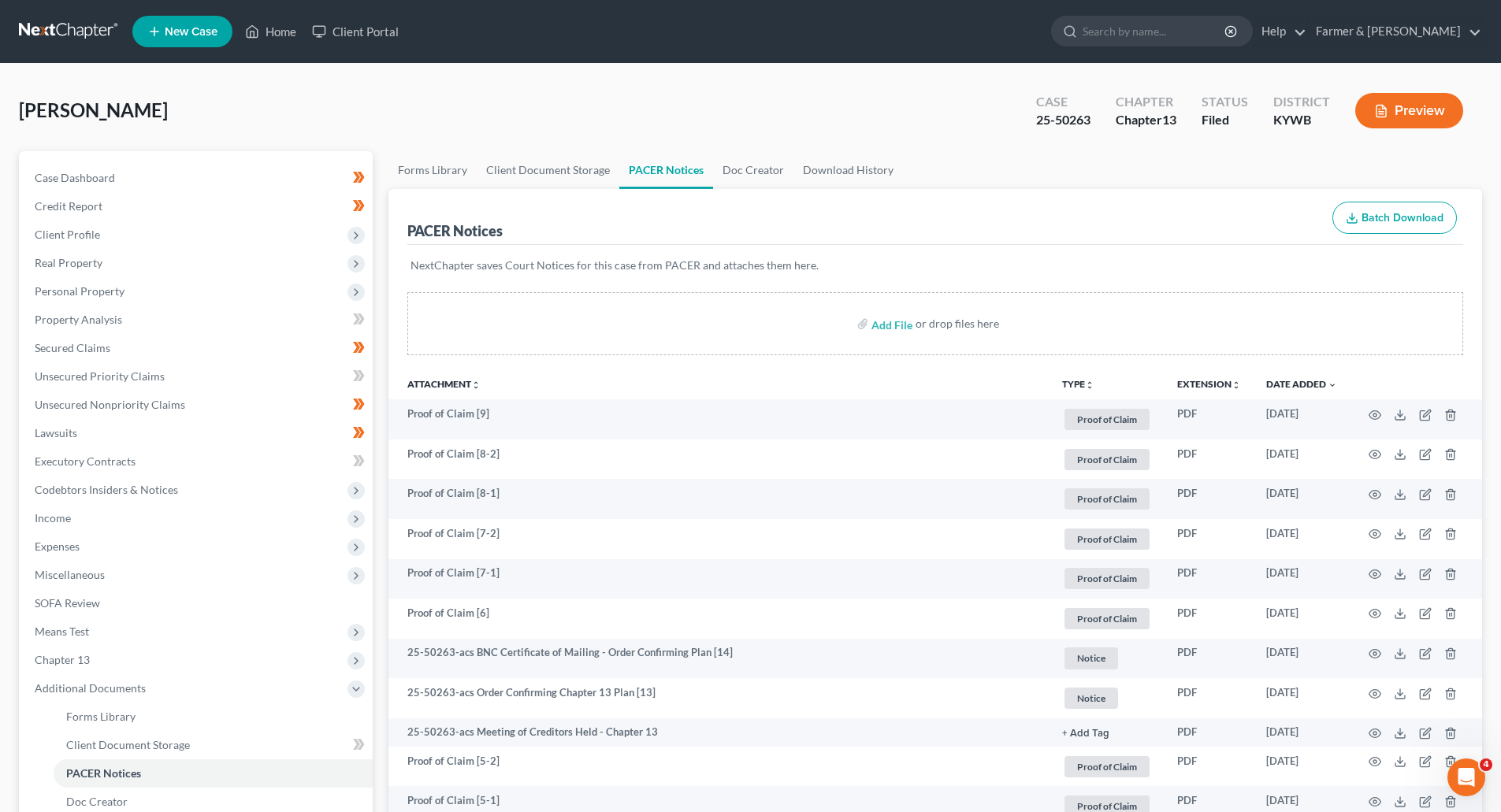
click at [56, 25] on link at bounding box center [69, 31] width 101 height 28
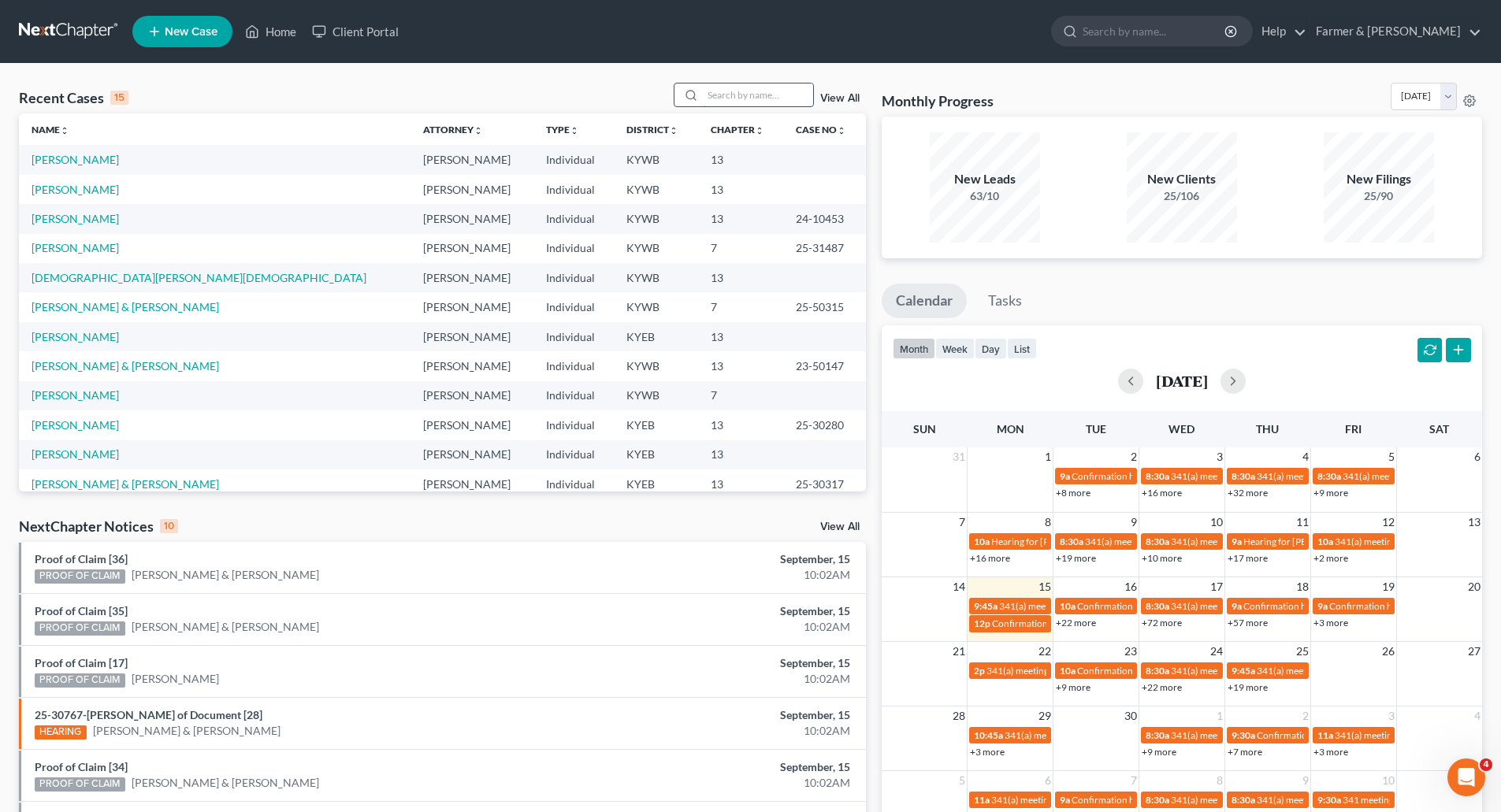
click at [728, 99] on input "search" at bounding box center [758, 95] width 111 height 23
paste input "25-10524"
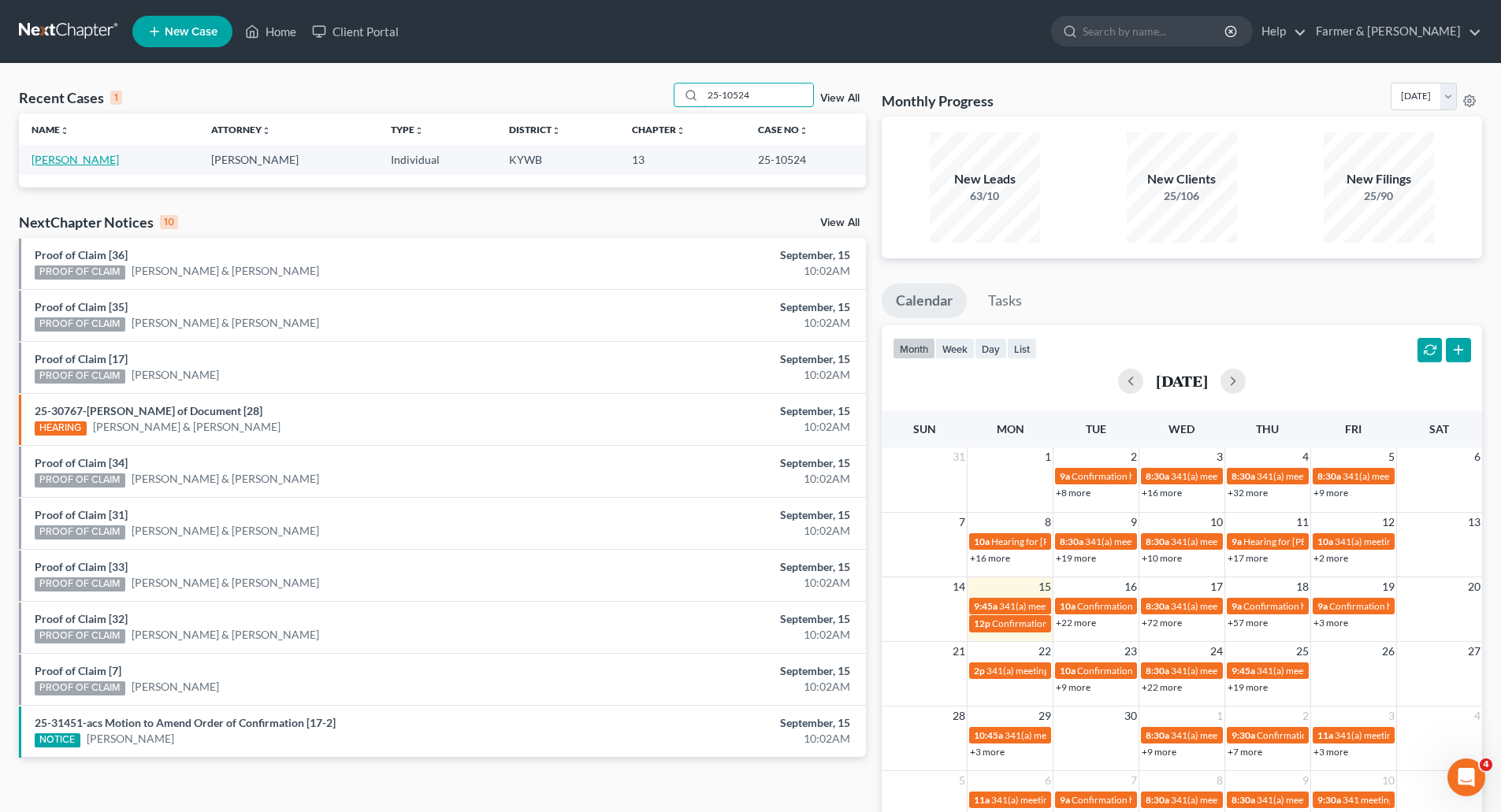
type input "25-10524"
click at [42, 163] on link "Redmon, Albert" at bounding box center [75, 160] width 87 height 14
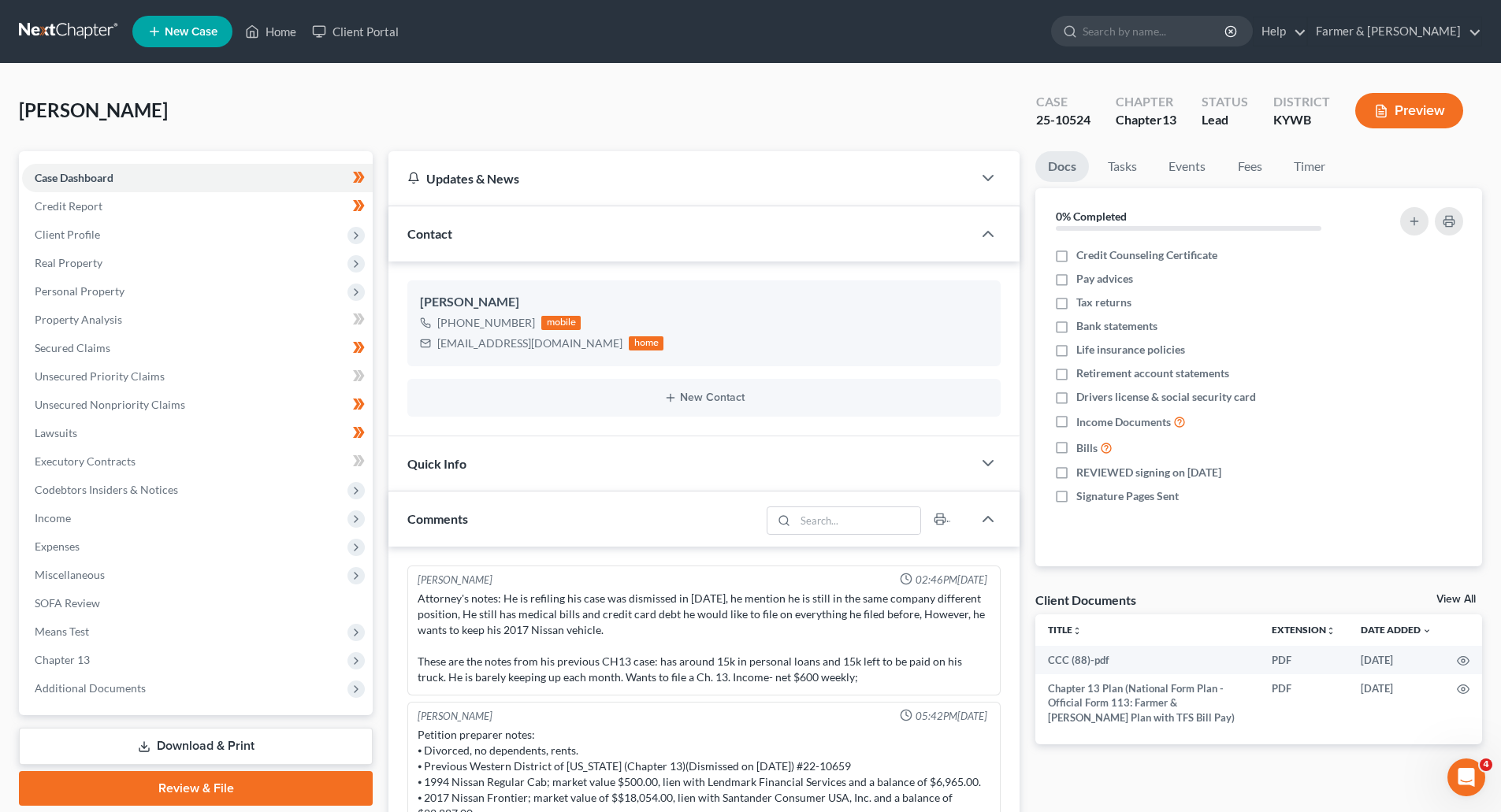
scroll to position [181, 0]
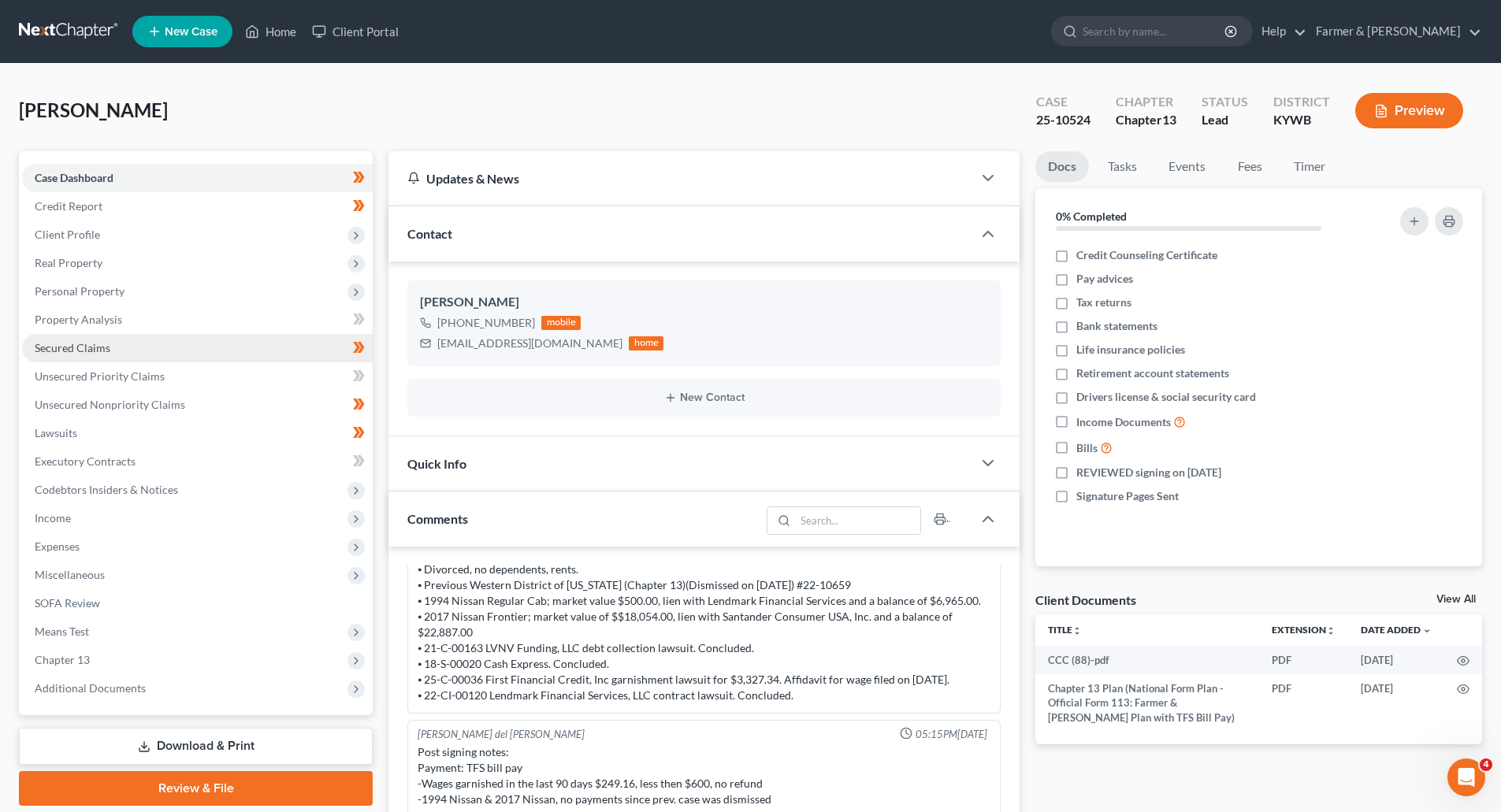
click at [82, 350] on span "Secured Claims" at bounding box center [73, 348] width 76 height 14
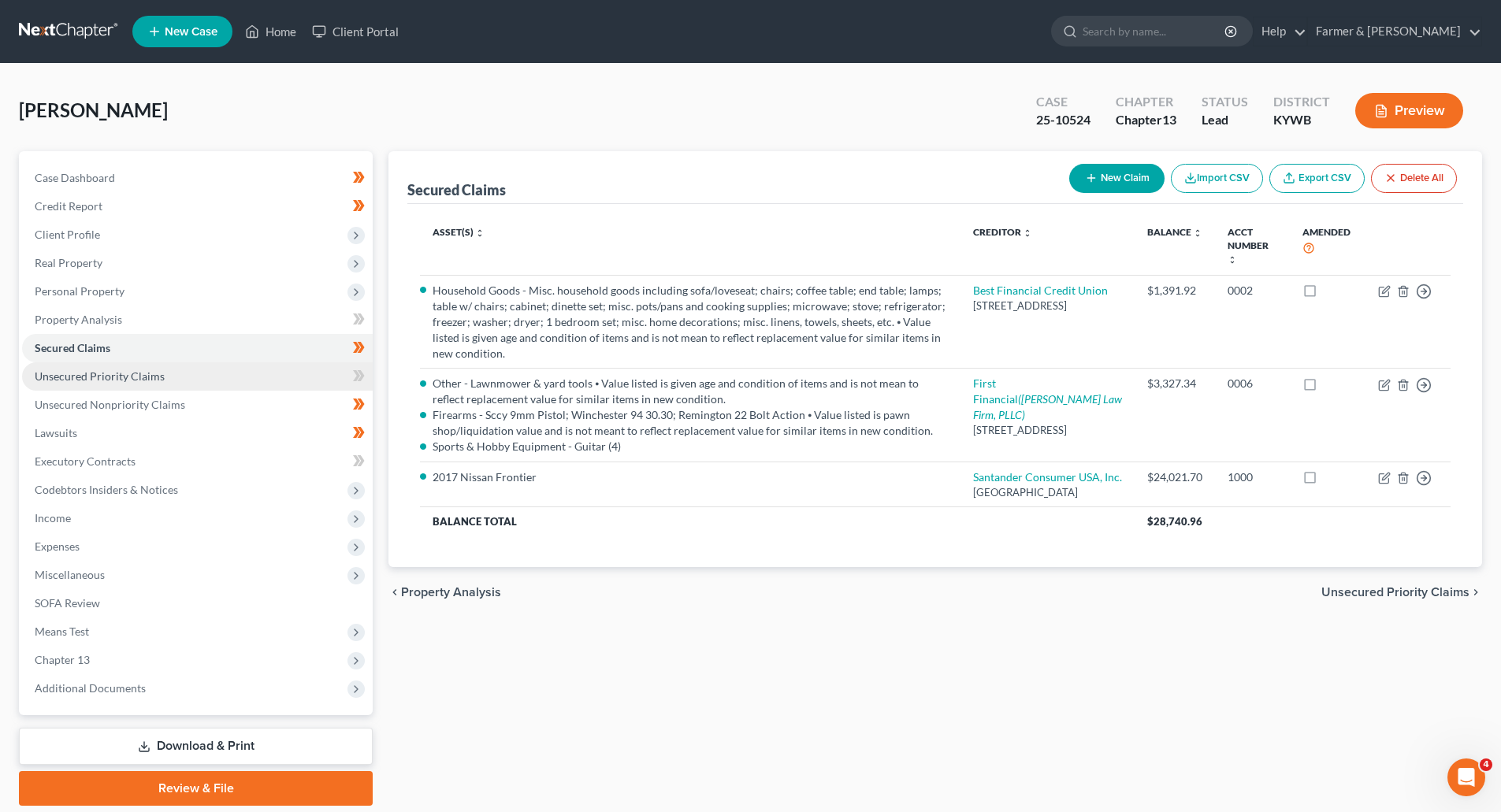
click at [88, 377] on span "Unsecured Priority Claims" at bounding box center [100, 376] width 130 height 14
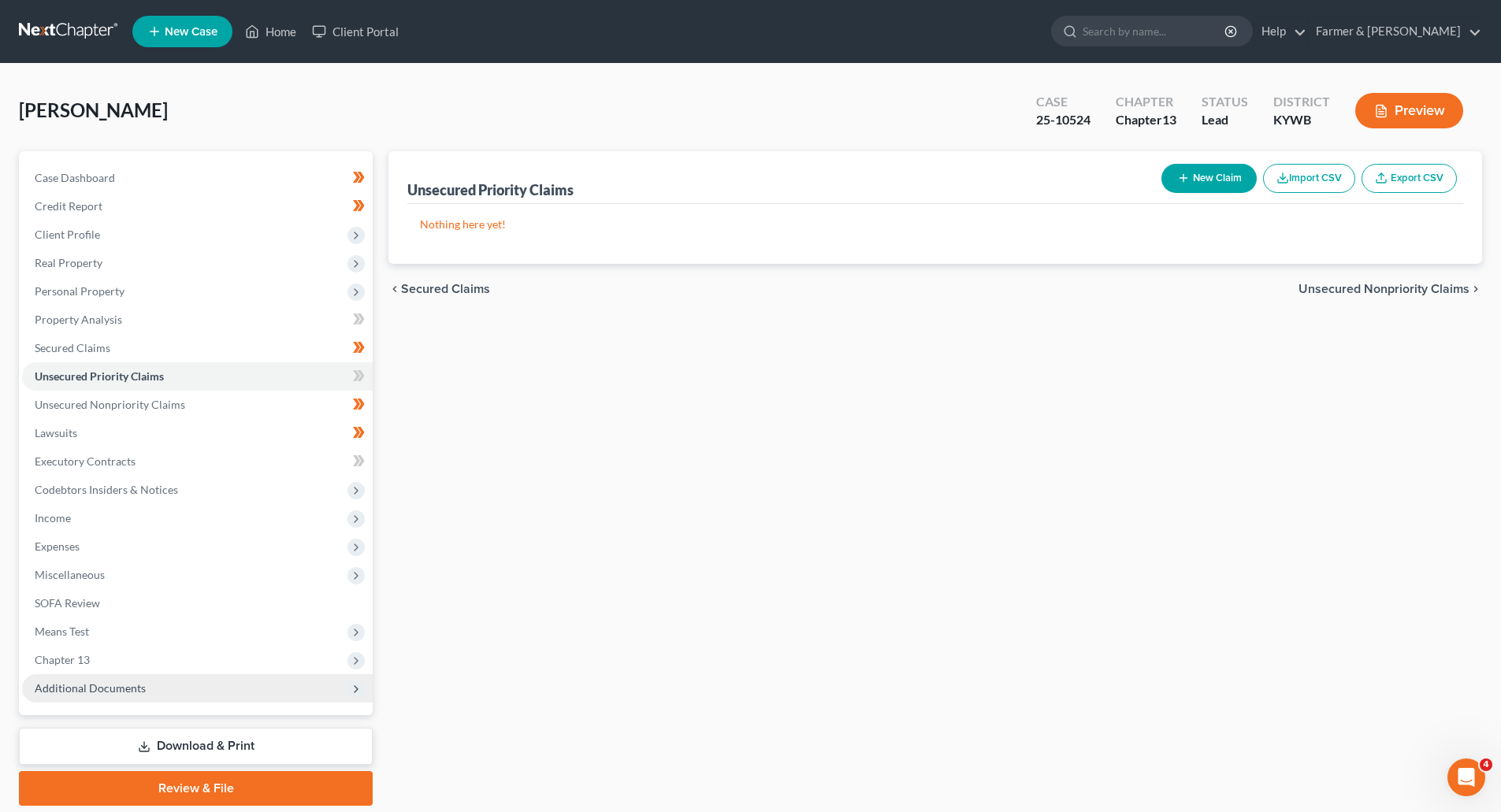
click at [73, 690] on span "Additional Documents" at bounding box center [90, 688] width 112 height 14
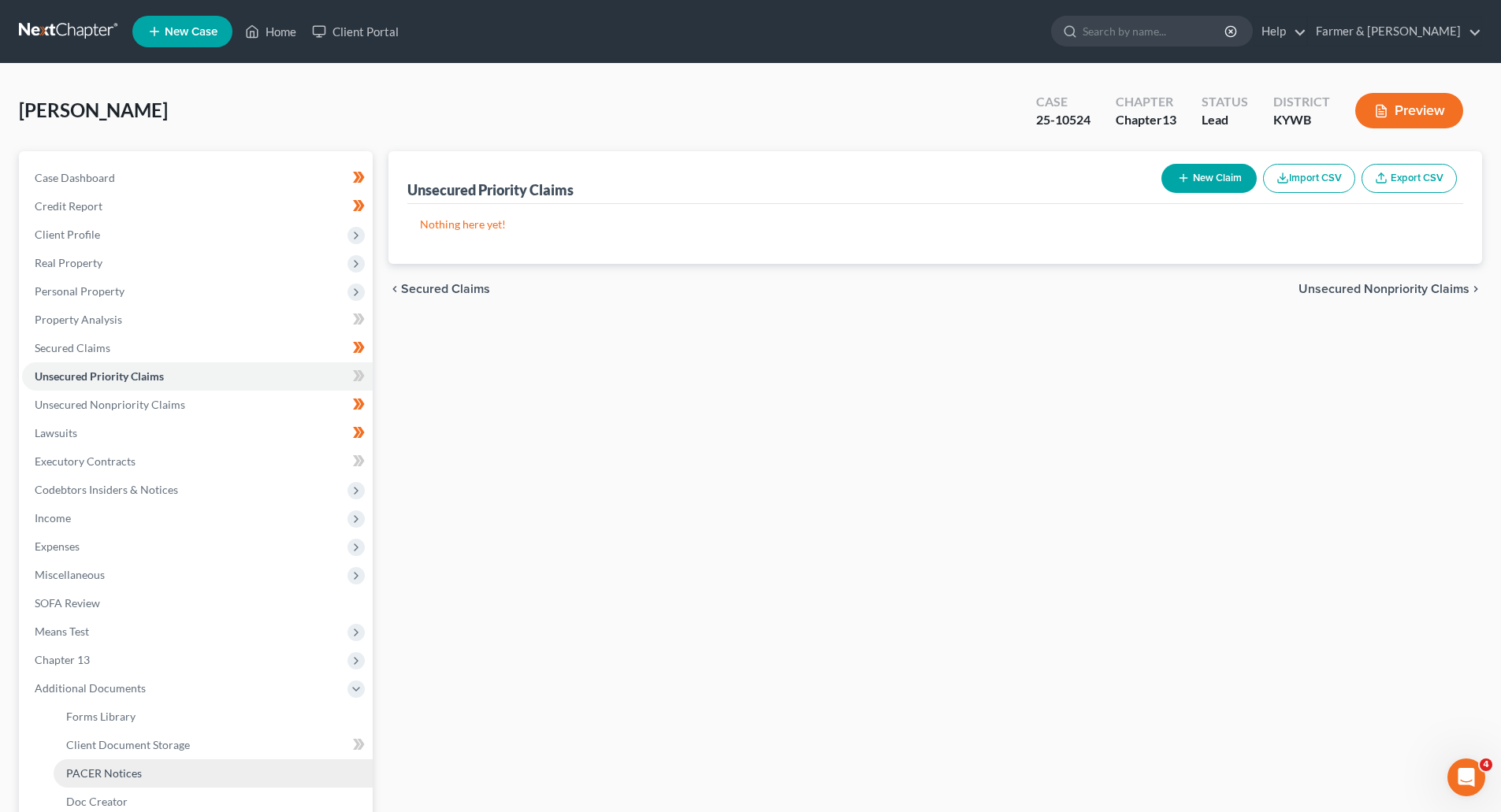
click at [107, 771] on span "PACER Notices" at bounding box center [104, 773] width 76 height 14
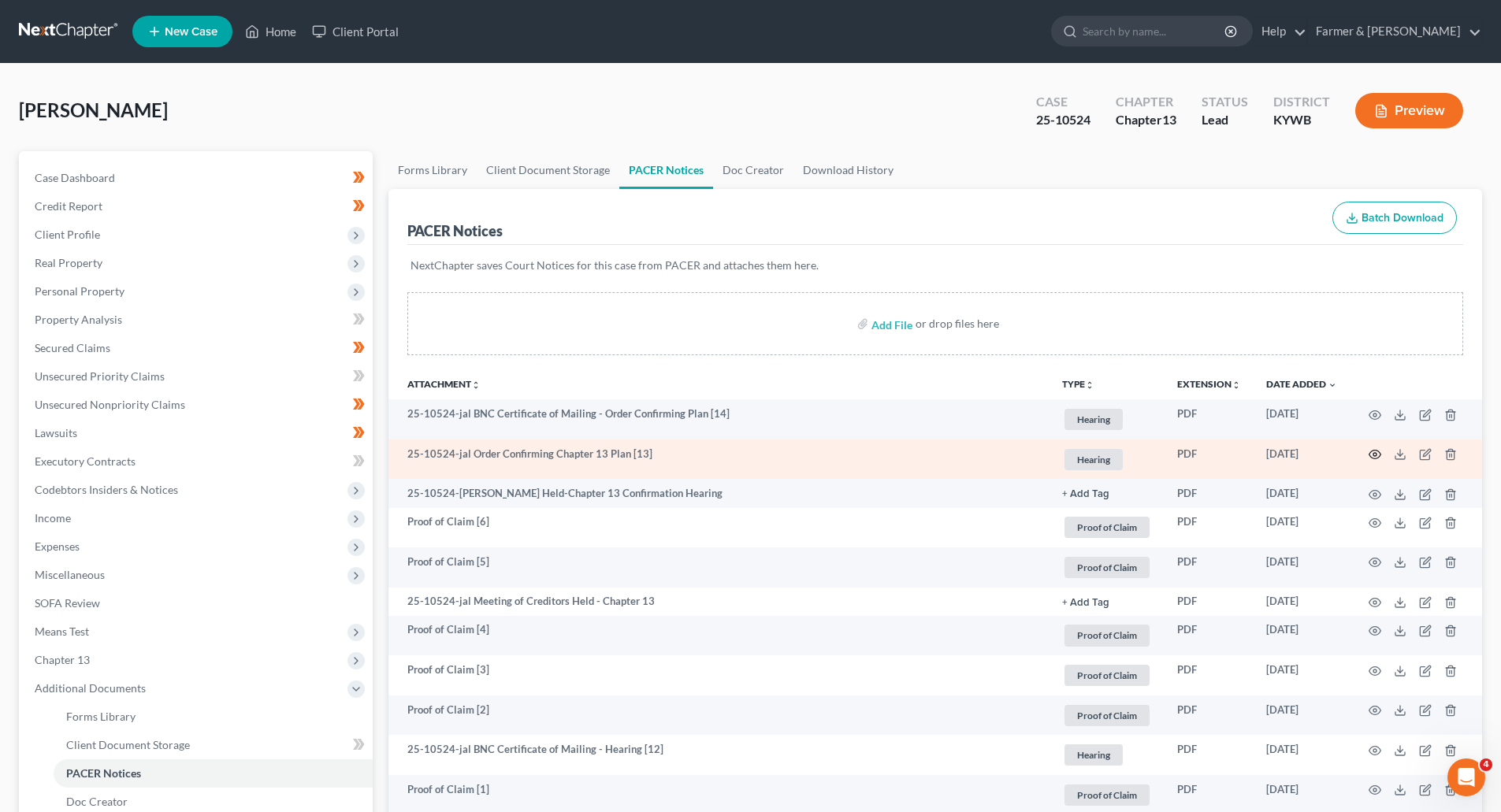
click at [1373, 453] on icon "button" at bounding box center [1375, 454] width 13 height 13
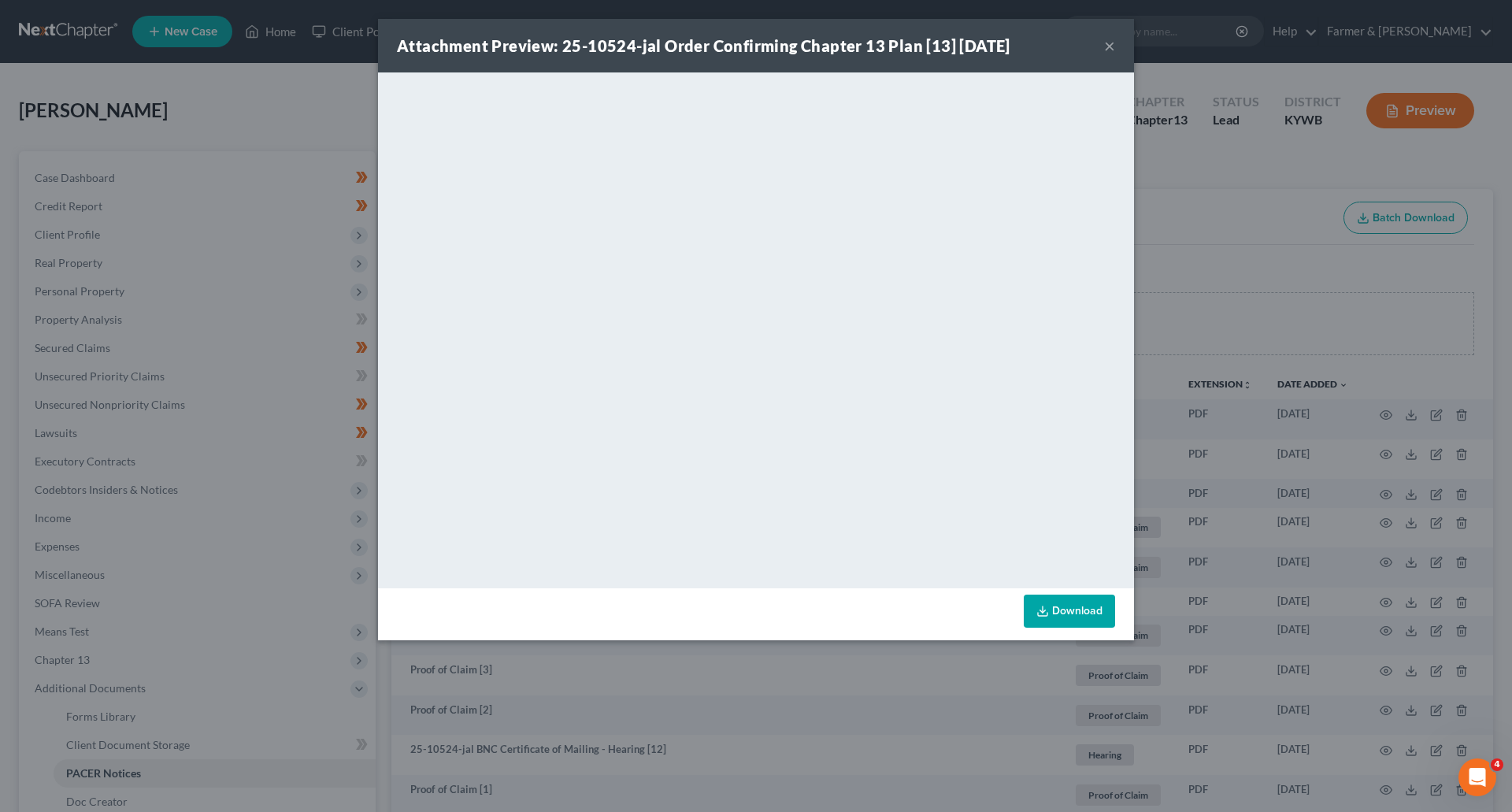
click at [1112, 44] on button "×" at bounding box center [1110, 45] width 11 height 18
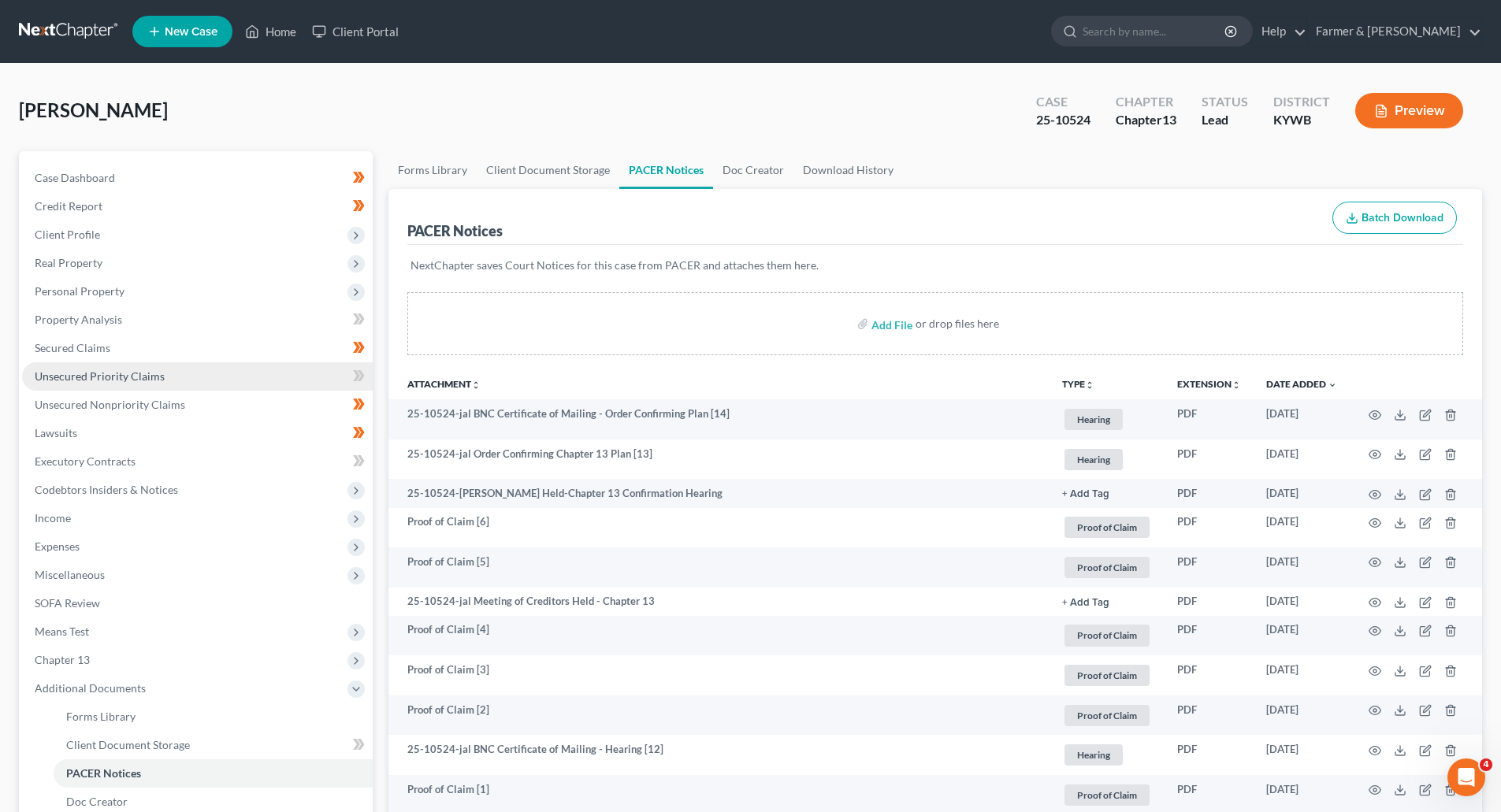
click at [141, 379] on span "Unsecured Priority Claims" at bounding box center [100, 376] width 130 height 14
